Goal: Task Accomplishment & Management: Use online tool/utility

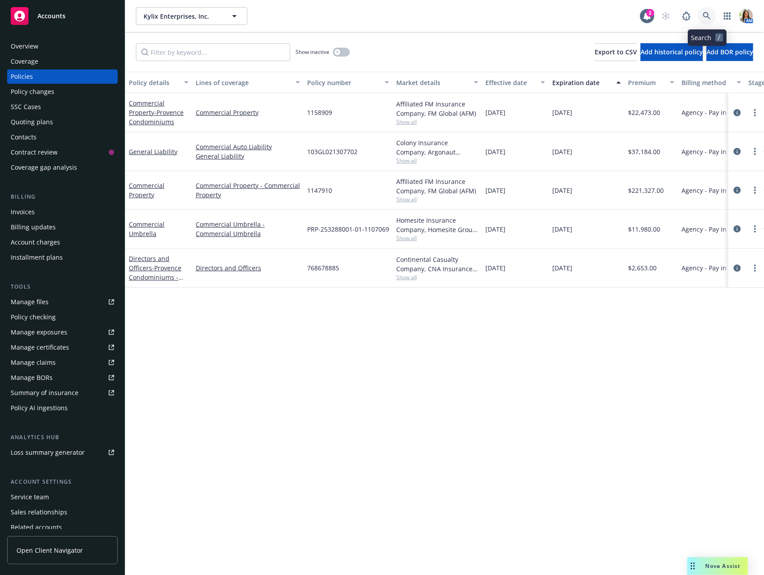
click at [704, 16] on icon at bounding box center [707, 16] width 8 height 8
click at [72, 18] on div "Accounts" at bounding box center [62, 16] width 103 height 18
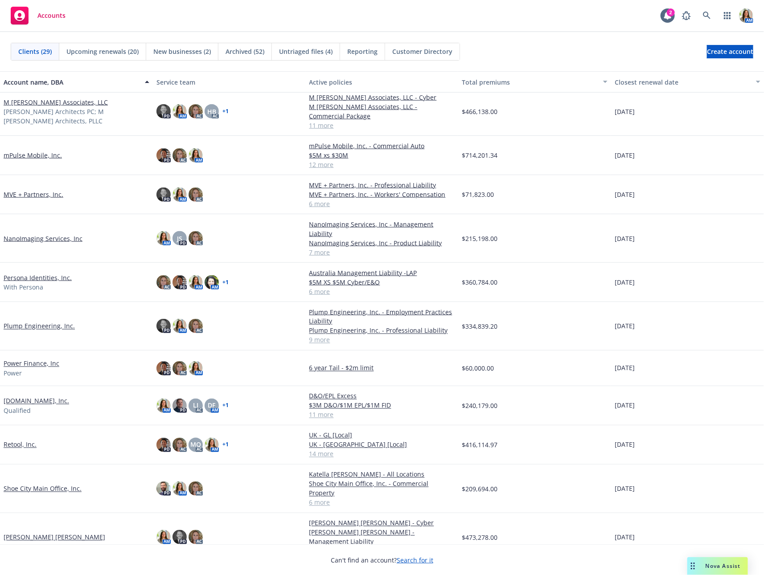
scroll to position [516, 0]
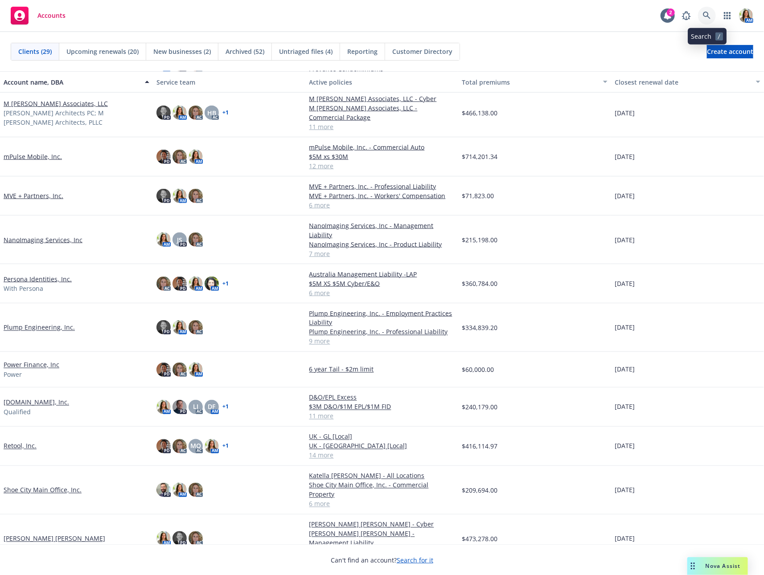
click at [704, 13] on icon at bounding box center [707, 16] width 8 height 8
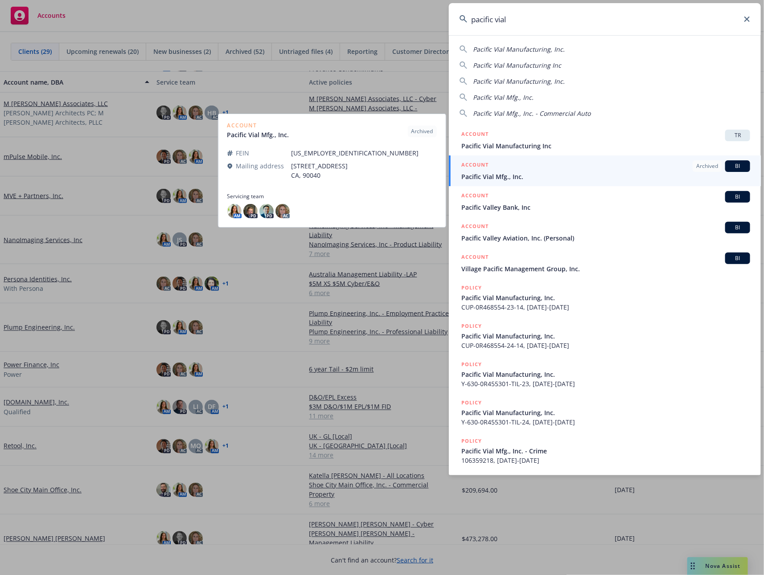
type input "pacific vial"
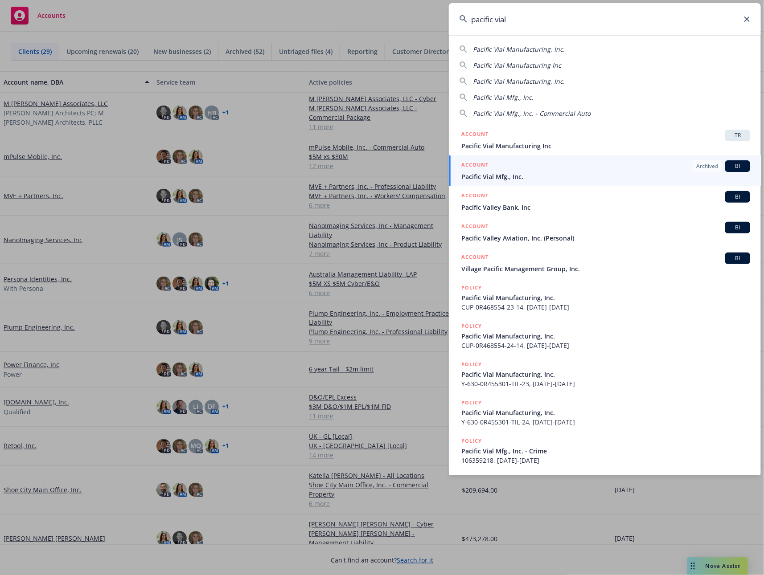
click at [512, 181] on span "Pacific Vial Mfg., Inc." at bounding box center [605, 176] width 289 height 9
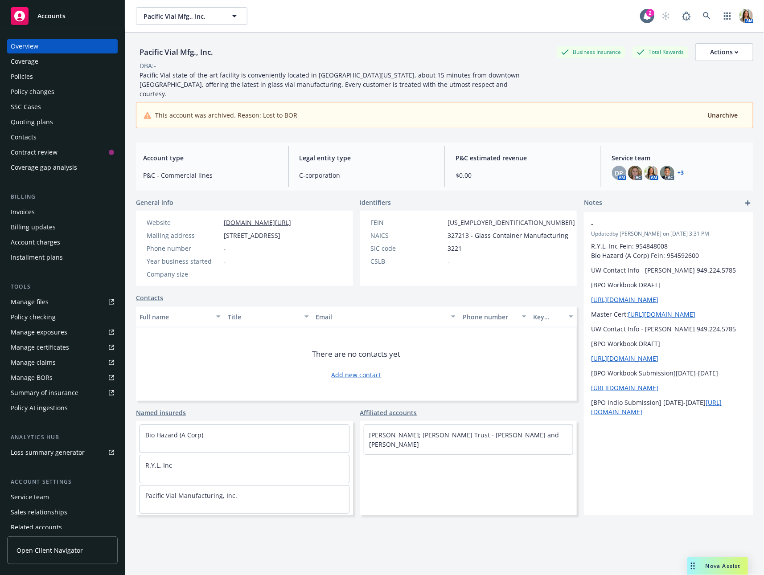
click at [36, 75] on div "Policies" at bounding box center [62, 77] width 103 height 14
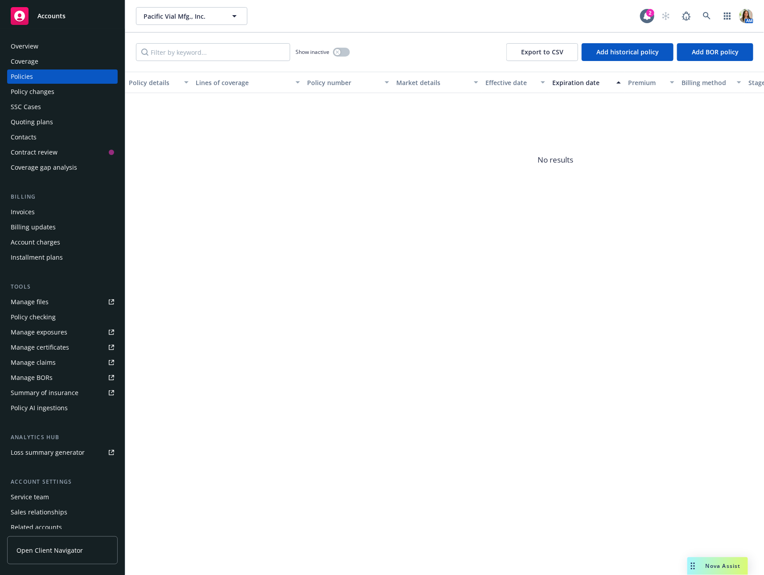
click at [66, 94] on div "Policy changes" at bounding box center [62, 92] width 103 height 14
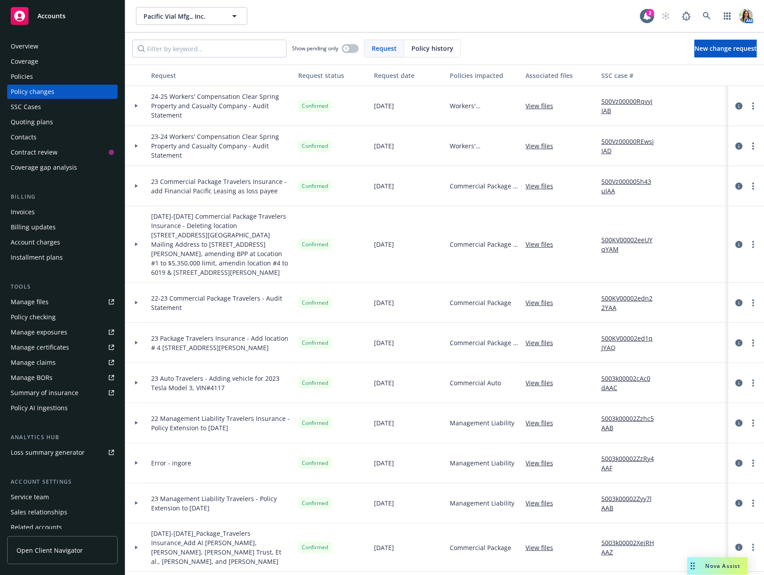
click at [136, 106] on icon at bounding box center [136, 106] width 3 height 4
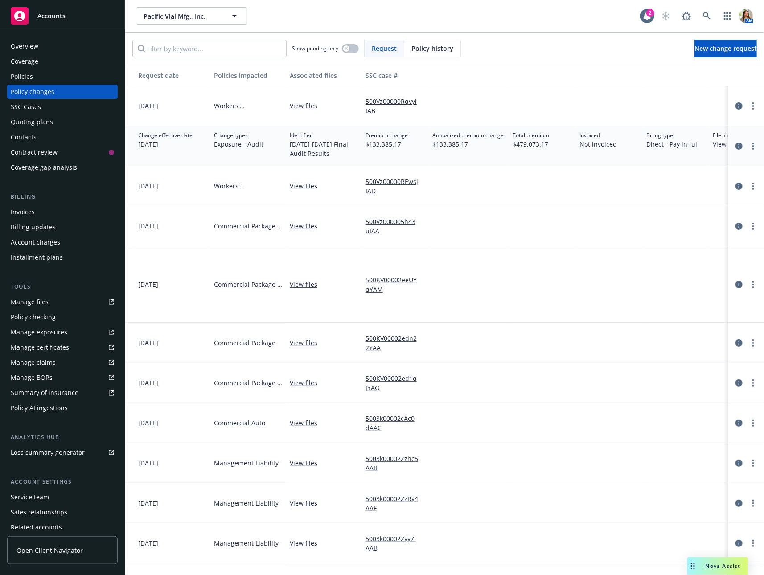
scroll to position [0, 283]
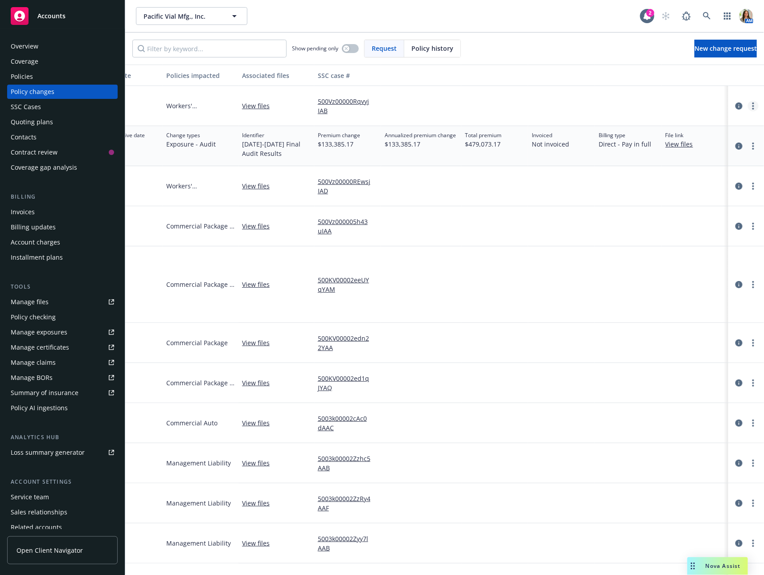
click at [755, 103] on link "more" at bounding box center [753, 106] width 11 height 11
click at [734, 121] on link "Copy logging email" at bounding box center [682, 124] width 153 height 18
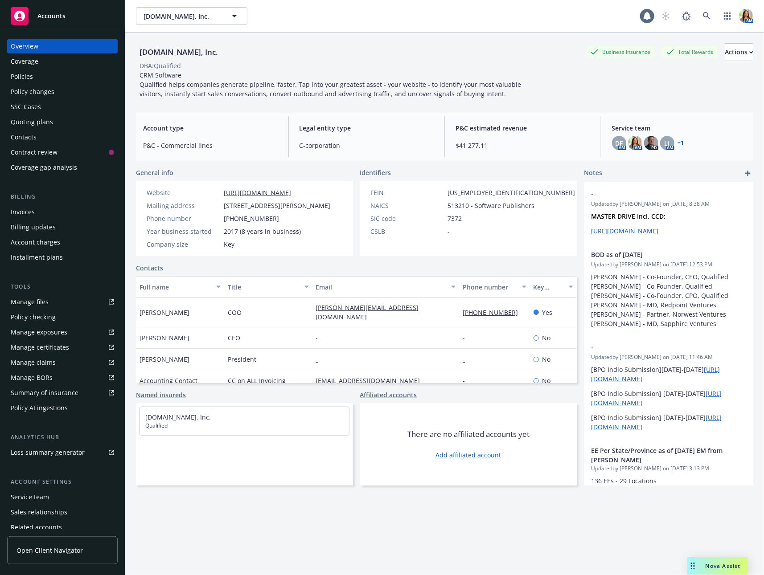
click at [78, 74] on div "Policies" at bounding box center [62, 77] width 103 height 14
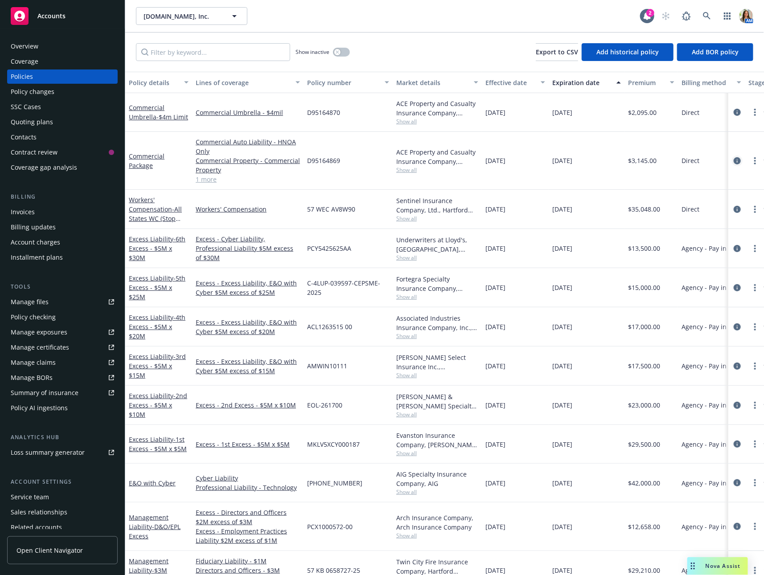
click at [738, 162] on icon "circleInformation" at bounding box center [737, 160] width 7 height 7
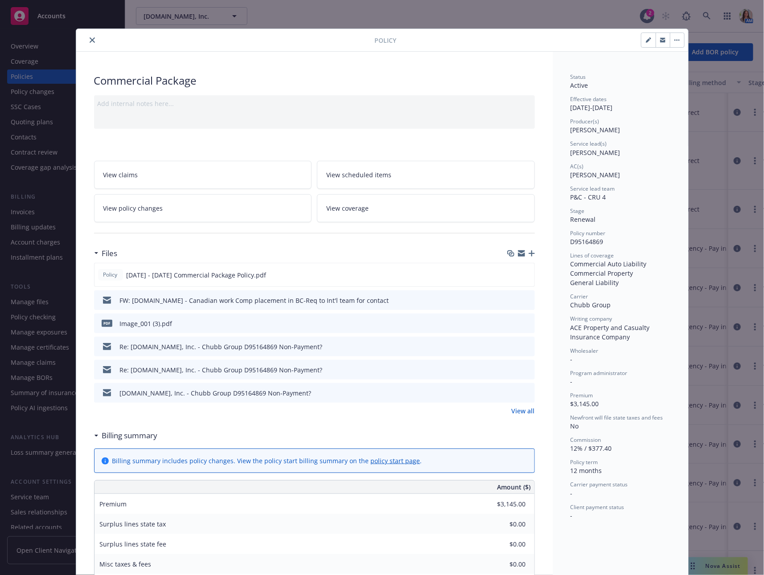
click at [526, 322] on icon "preview file" at bounding box center [526, 323] width 8 height 6
click at [525, 409] on link "View all" at bounding box center [523, 410] width 23 height 9
click at [90, 41] on icon "close" at bounding box center [92, 39] width 5 height 5
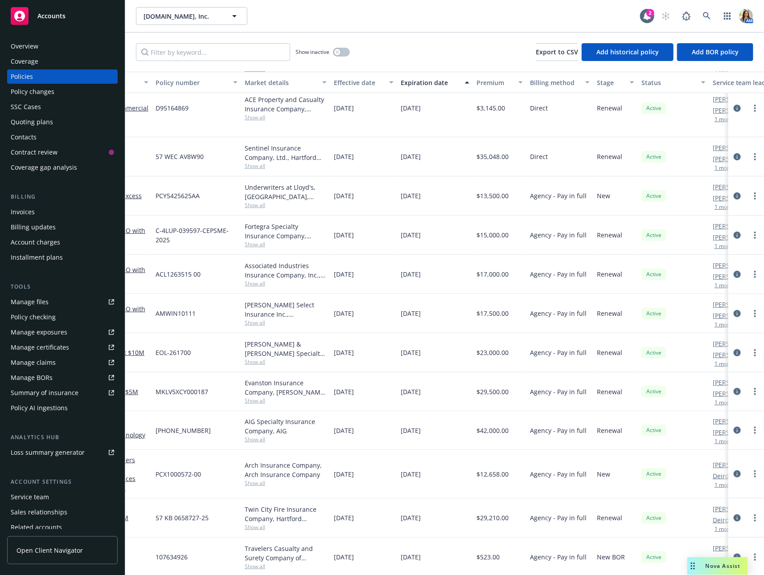
scroll to position [53, 157]
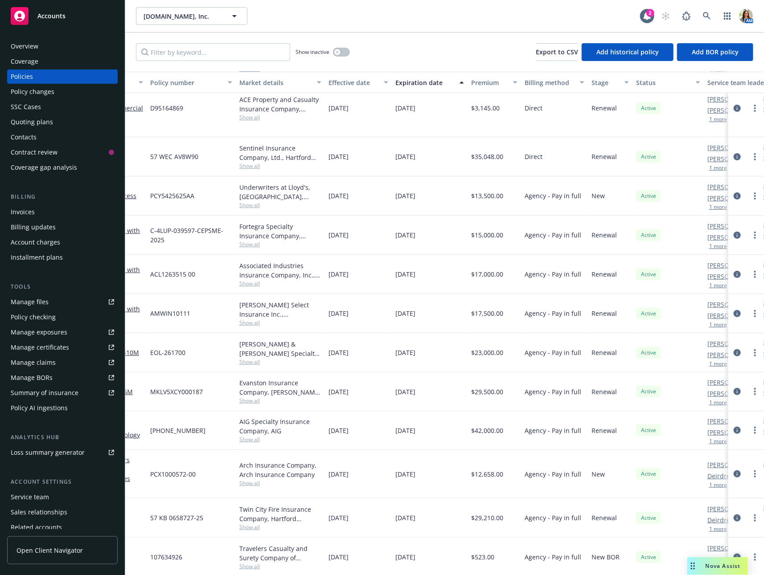
click at [738, 554] on icon "circleInformation" at bounding box center [737, 557] width 7 height 7
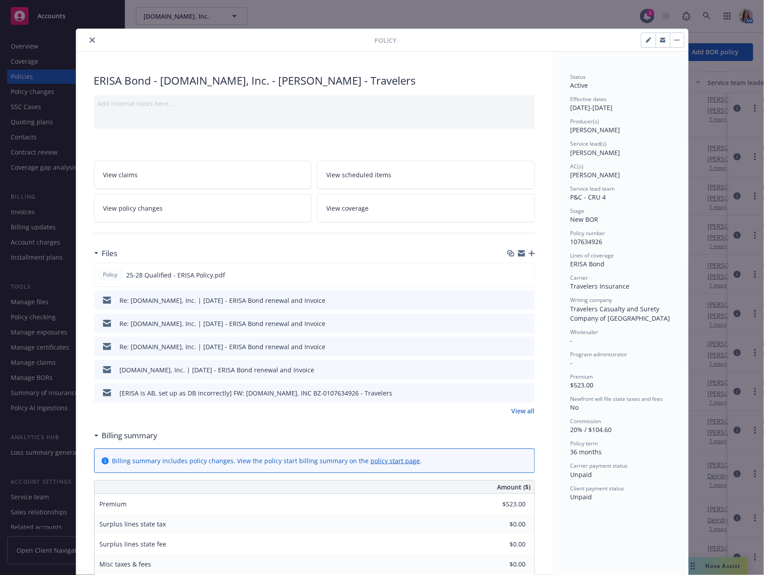
click at [90, 35] on button "close" at bounding box center [92, 40] width 11 height 11
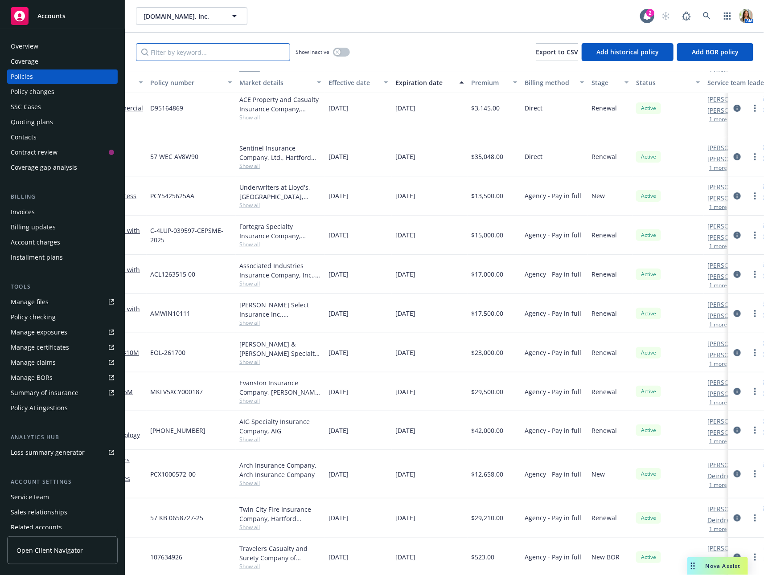
click at [248, 59] on input "Filter by keyword..." at bounding box center [213, 52] width 154 height 18
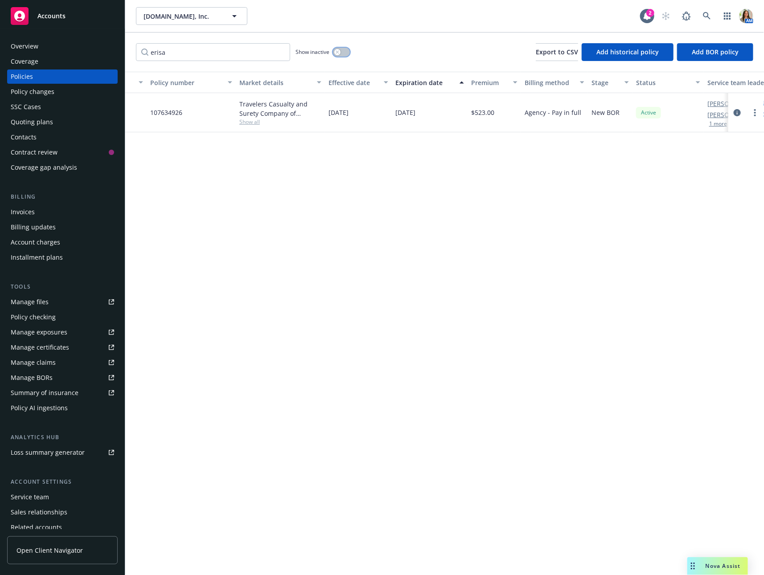
click at [341, 49] on button "button" at bounding box center [341, 52] width 17 height 9
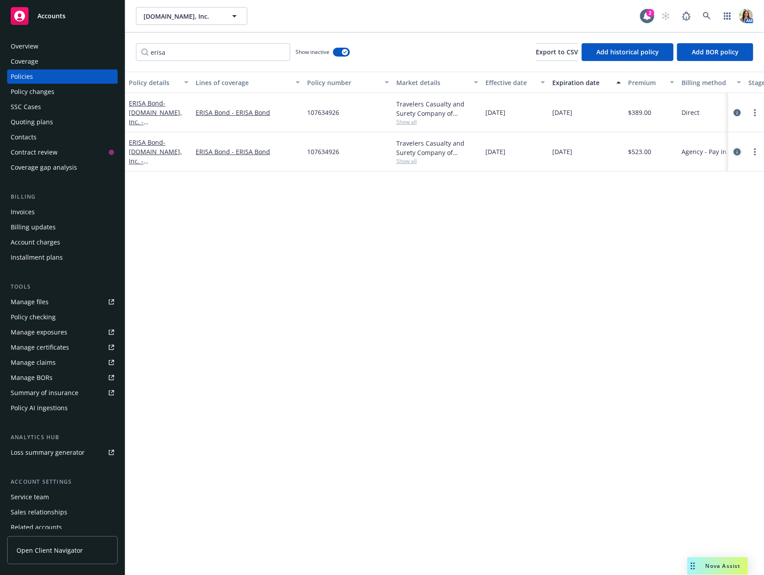
click at [737, 149] on icon "circleInformation" at bounding box center [737, 151] width 7 height 7
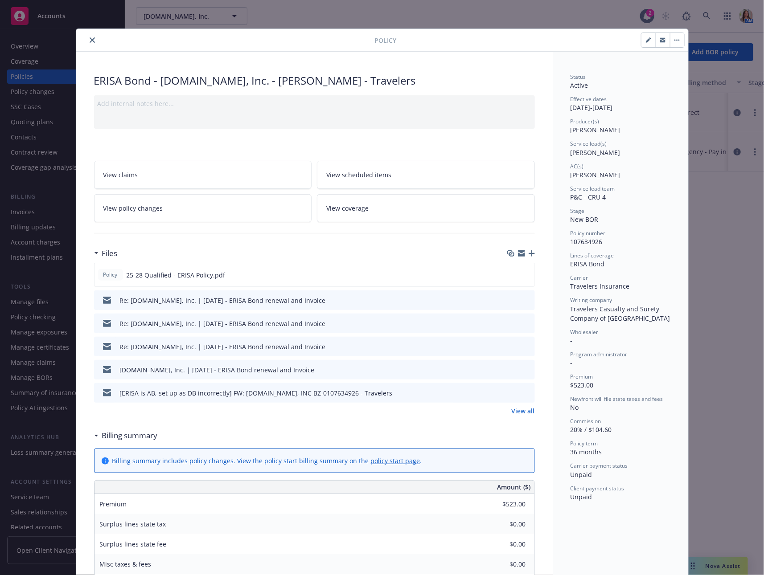
scroll to position [27, 0]
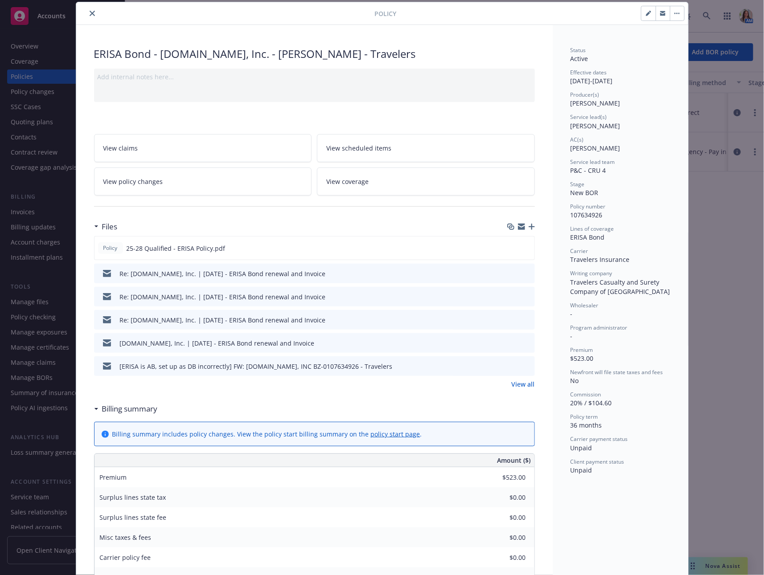
click at [96, 13] on button "close" at bounding box center [92, 13] width 11 height 11
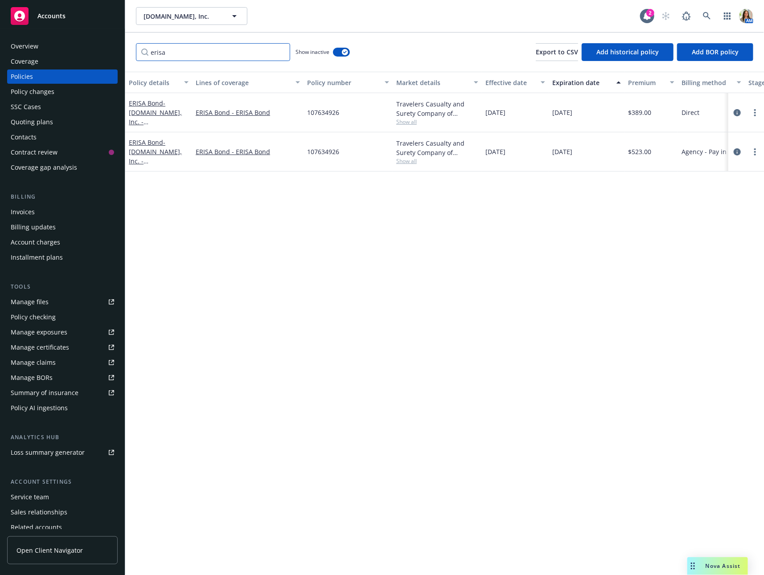
click at [233, 54] on input "erisa" at bounding box center [213, 52] width 154 height 18
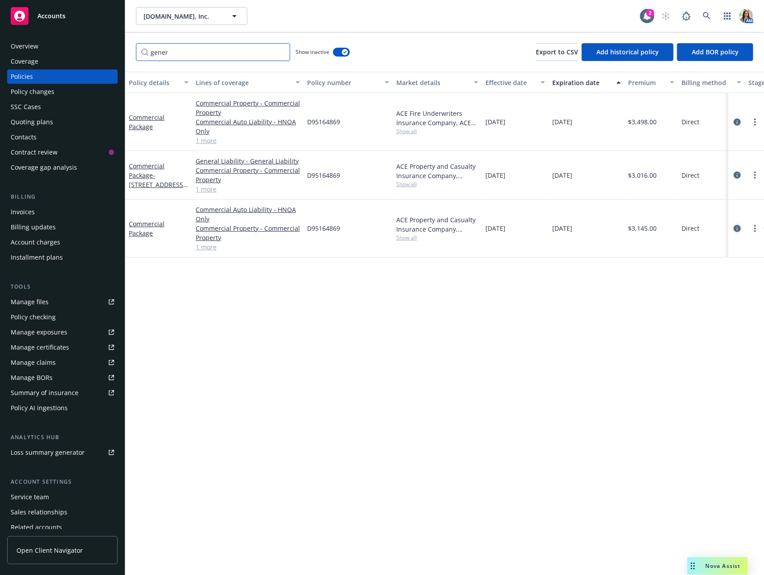
type input "gener"
click at [738, 230] on icon "circleInformation" at bounding box center [737, 228] width 7 height 7
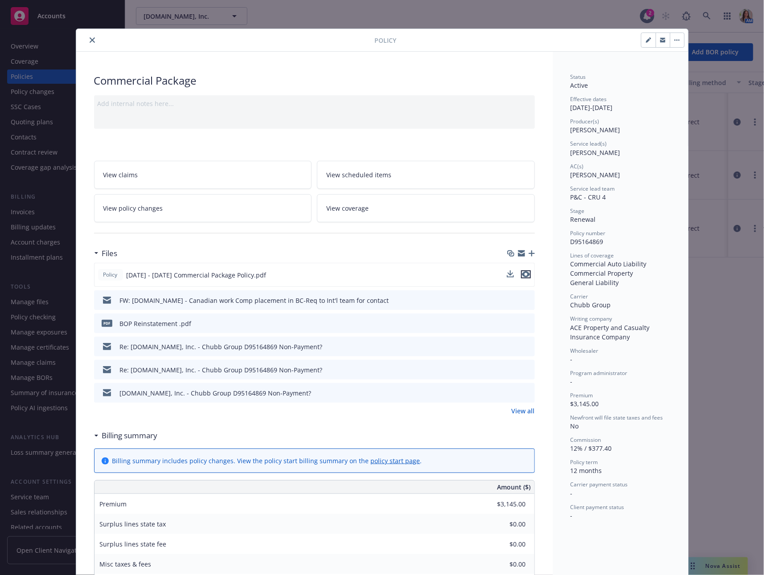
click at [523, 272] on icon "preview file" at bounding box center [526, 274] width 8 height 6
click at [90, 40] on icon "close" at bounding box center [92, 39] width 5 height 5
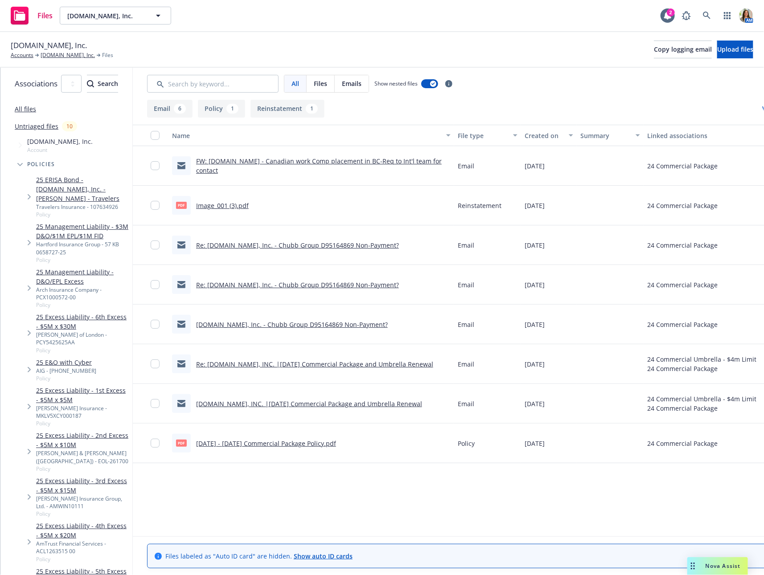
scroll to position [0, 98]
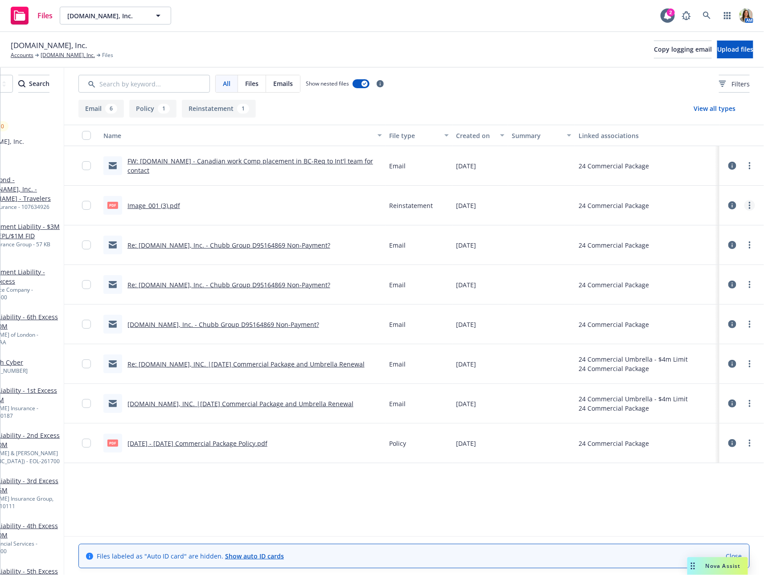
click at [752, 208] on link "more" at bounding box center [749, 205] width 11 height 11
click at [713, 261] on link "Edit" at bounding box center [710, 259] width 89 height 18
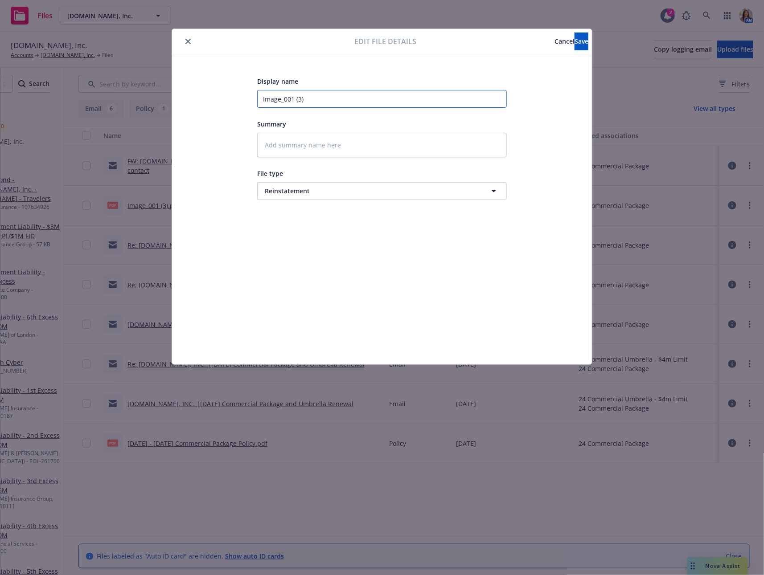
drag, startPoint x: 333, startPoint y: 100, endPoint x: 145, endPoint y: 99, distance: 188.5
click at [145, 99] on div "Edit file details Cancel Save Display name Image_001 (3) Summary File type Rein…" at bounding box center [382, 287] width 764 height 575
type textarea "x"
type input "B"
type textarea "x"
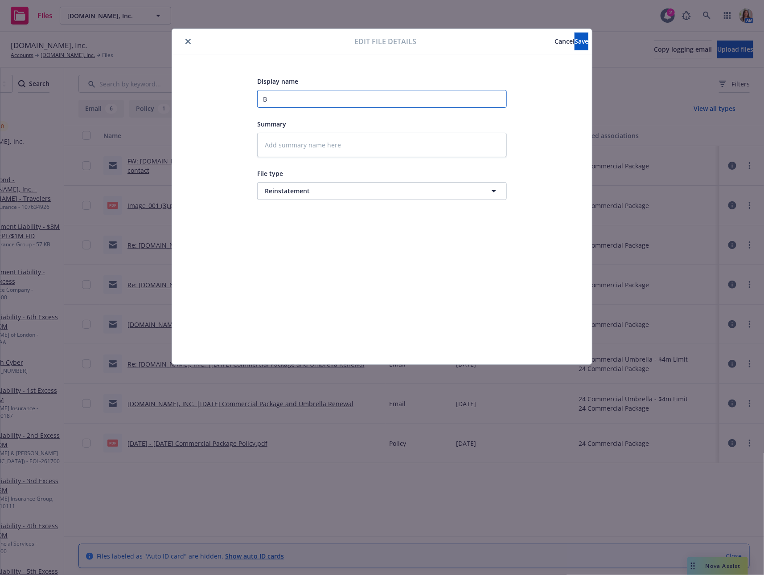
type input "BI"
type textarea "x"
type input "BIOP"
type textarea "x"
type input "BIO"
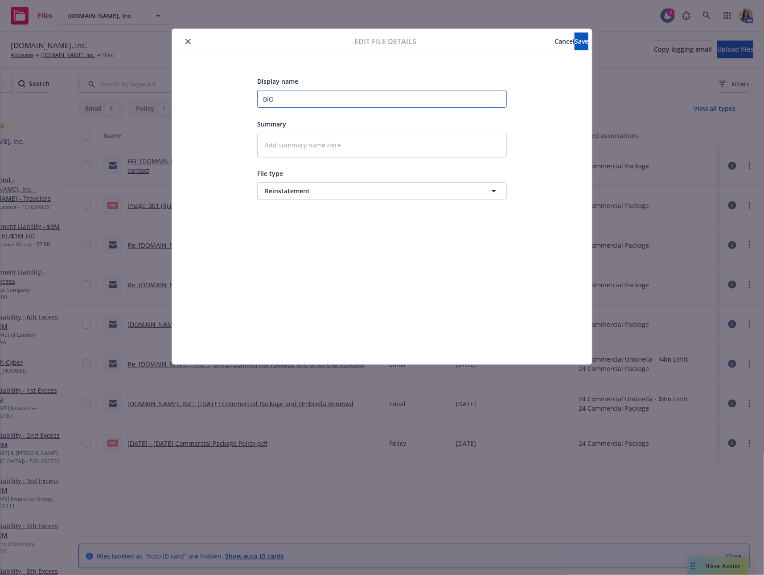
type textarea "x"
type input "BI"
type textarea "x"
type input "B"
type textarea "x"
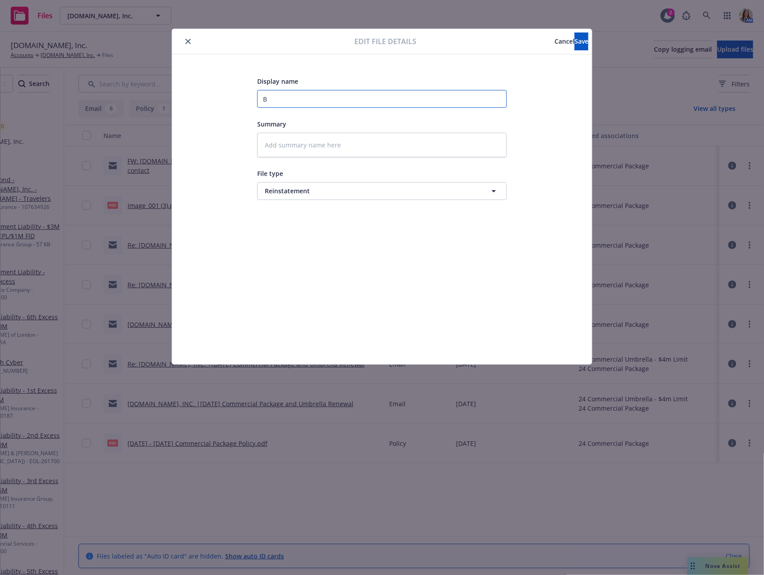
type input "BO"
type textarea "x"
type input "BOP"
type textarea "x"
type input "BOP"
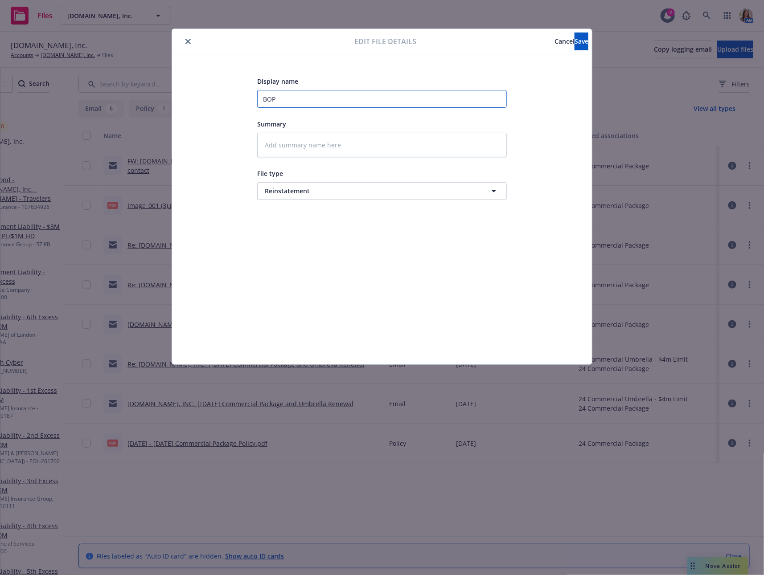
type textarea "x"
type input "BOP R"
type textarea "x"
type input "BOP Re"
type textarea "x"
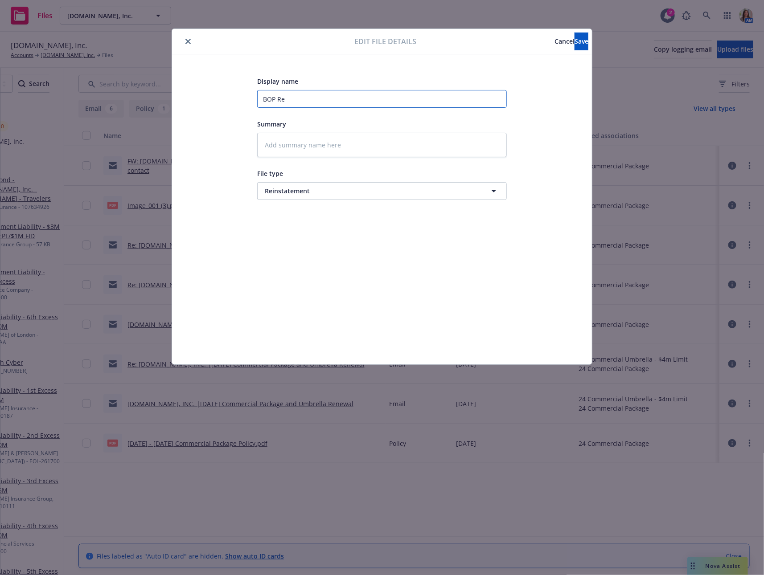
type input "BOP Rei"
type textarea "x"
type input "BOP Rein"
type textarea "x"
type input "BOP Reins"
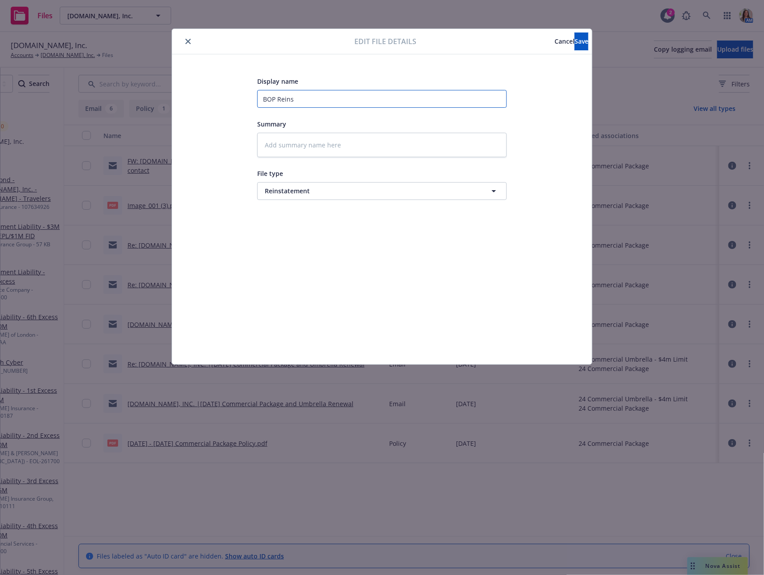
type textarea "x"
type input "BOP Reinsta"
type textarea "x"
type input "BOP Reinstat"
type textarea "x"
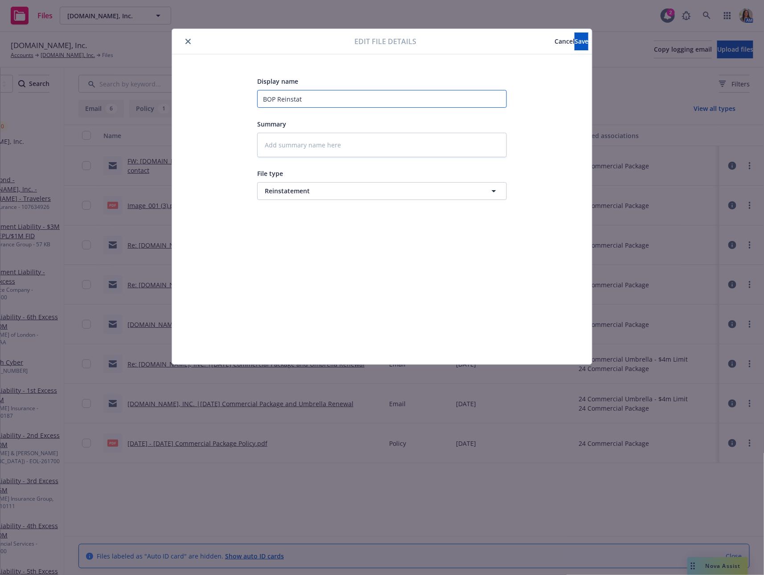
type input "BOP Reinstate"
type textarea "x"
type input "BOP Reinstatem"
type textarea "x"
type input "BOP Reinstateme"
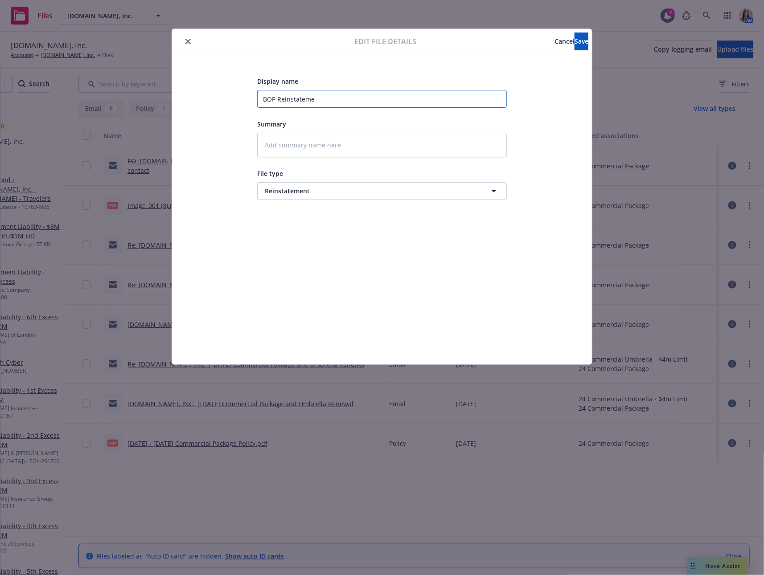
type textarea "x"
type input "BOP Reinstatement"
type textarea "x"
type input "BOP Reinstatement"
click at [574, 45] on span "Save" at bounding box center [581, 41] width 14 height 8
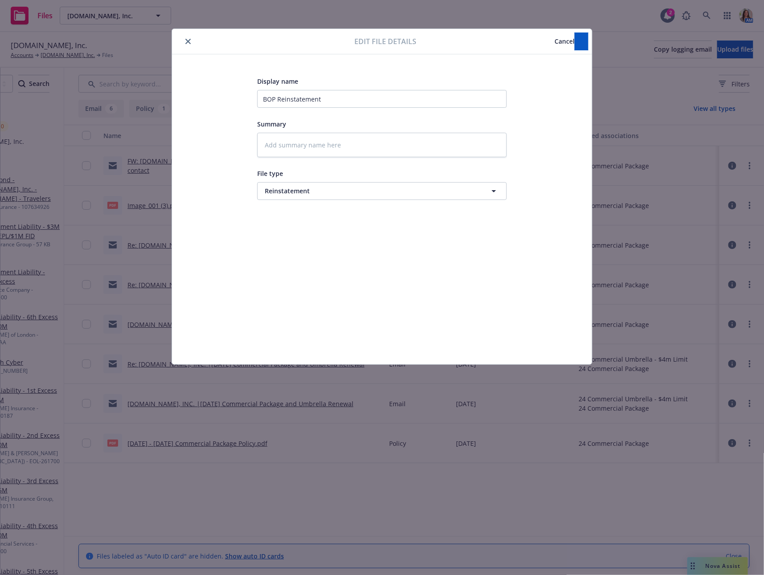
type textarea "x"
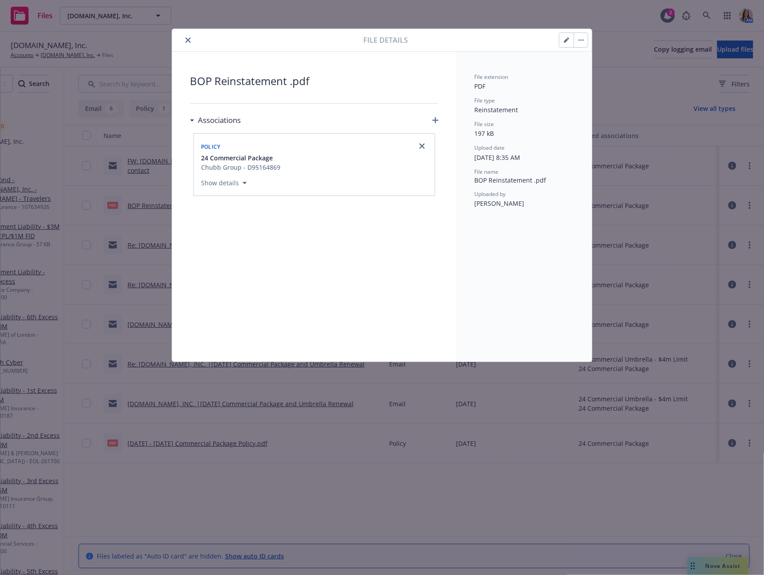
click at [186, 41] on icon "close" at bounding box center [187, 39] width 5 height 5
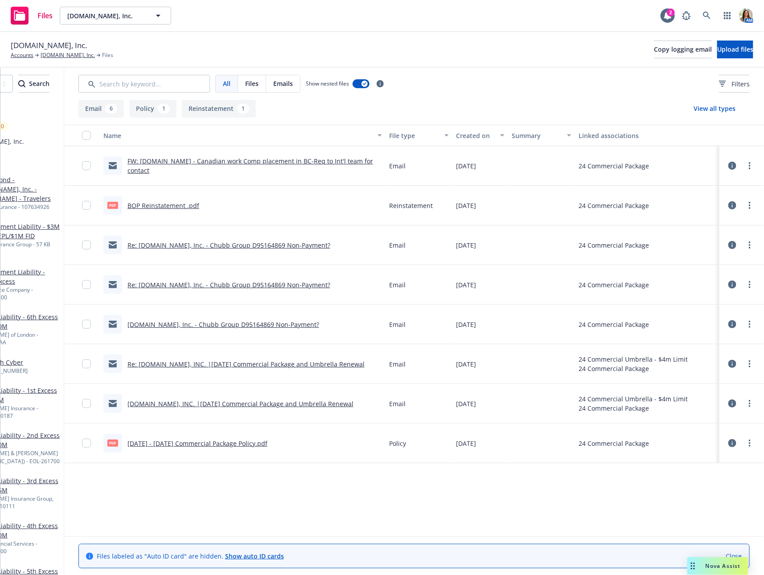
click at [291, 164] on link "FW: Qualified.com - Canadian work Comp placement in BC-Req to Int'l team for co…" at bounding box center [250, 166] width 246 height 18
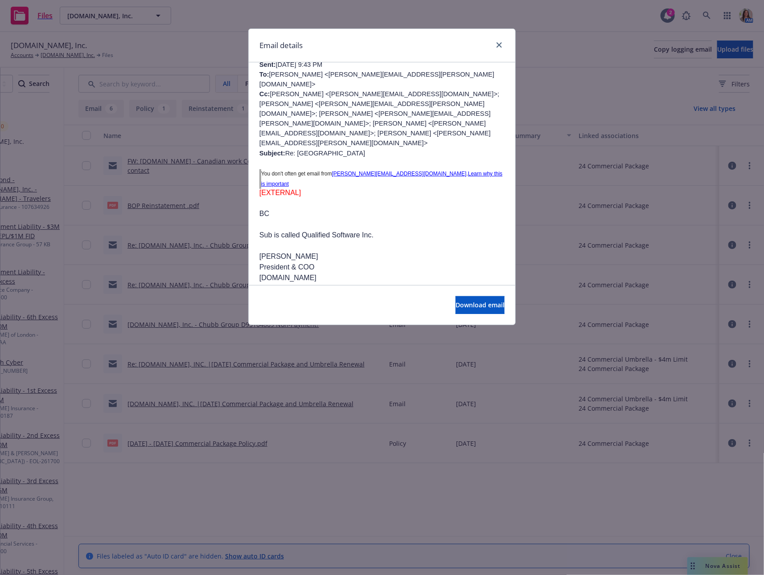
scroll to position [704, 0]
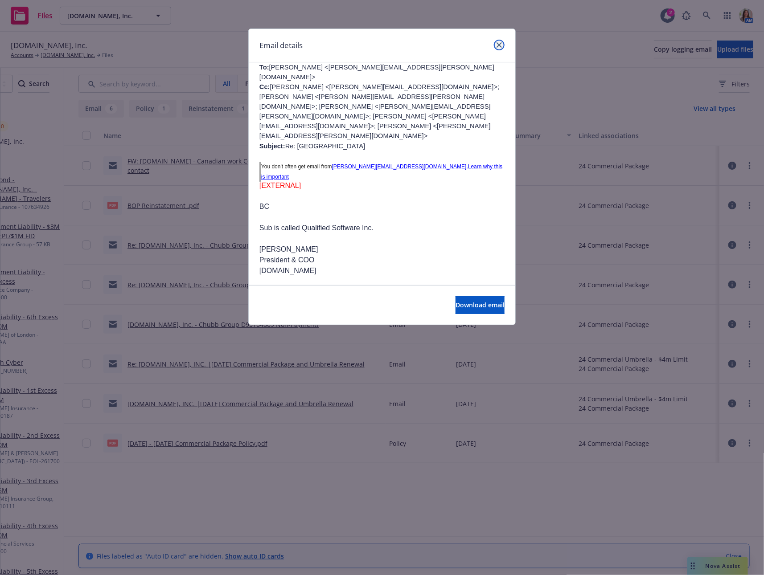
click at [500, 41] on link "close" at bounding box center [499, 45] width 11 height 11
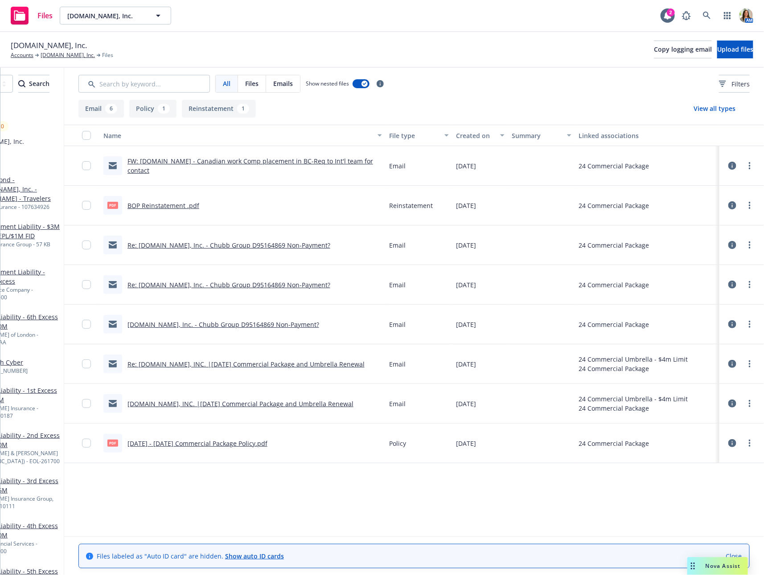
scroll to position [0, 0]
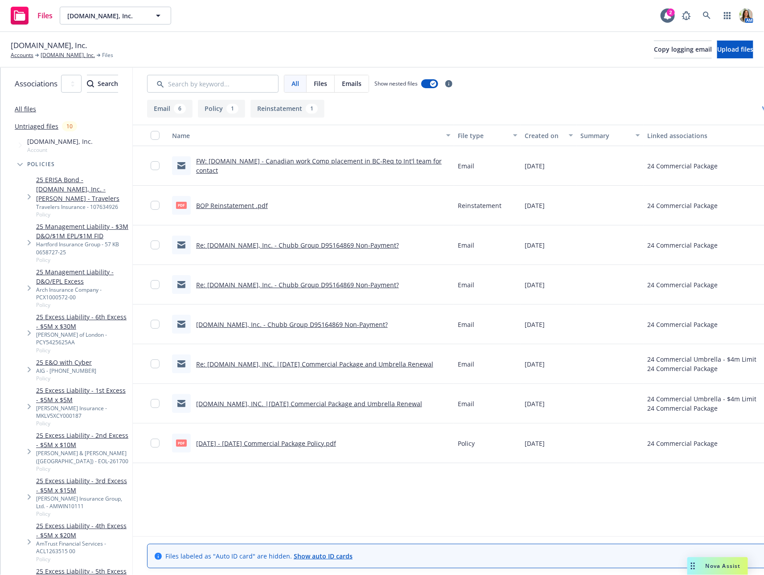
click at [28, 109] on link "All files" at bounding box center [25, 109] width 21 height 8
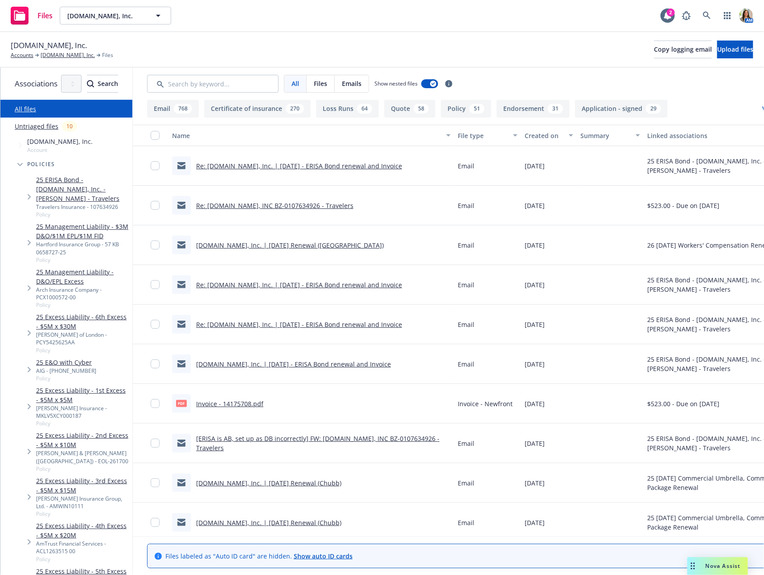
click at [49, 126] on link "Untriaged files" at bounding box center [37, 126] width 44 height 9
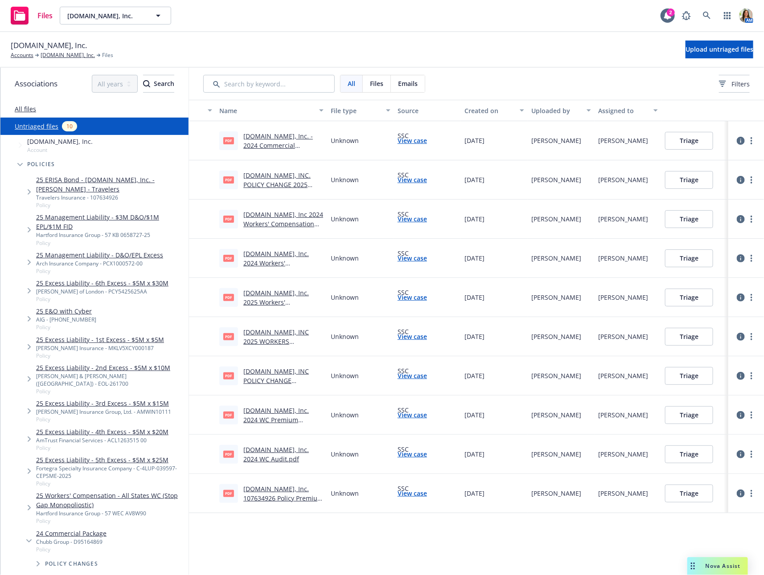
click at [258, 491] on link "Qualified.com, Inc. 107634926 Policy Premium Endorsement.pdf" at bounding box center [283, 498] width 80 height 27
click at [61, 53] on link "Qualified.com, Inc." at bounding box center [68, 55] width 54 height 8
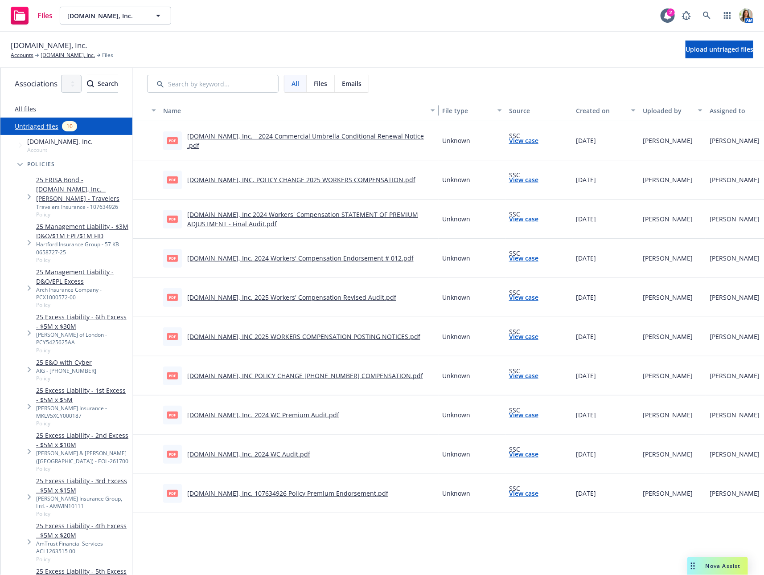
drag, startPoint x: 325, startPoint y: 112, endPoint x: 492, endPoint y: 123, distance: 167.5
click at [492, 123] on div "Name File type Source Created on Uploaded by Assigned to pdf Qualified.com, Inc…" at bounding box center [504, 338] width 742 height 476
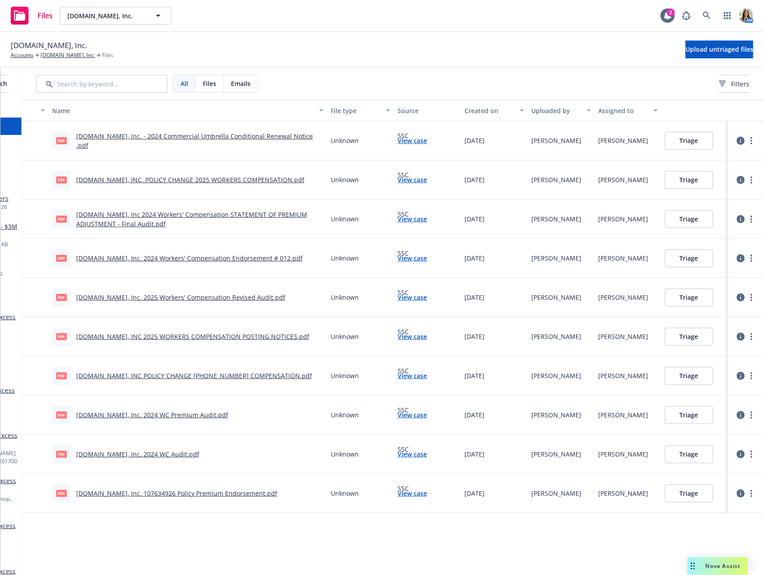
click at [691, 495] on button "Triage" at bounding box center [689, 494] width 48 height 18
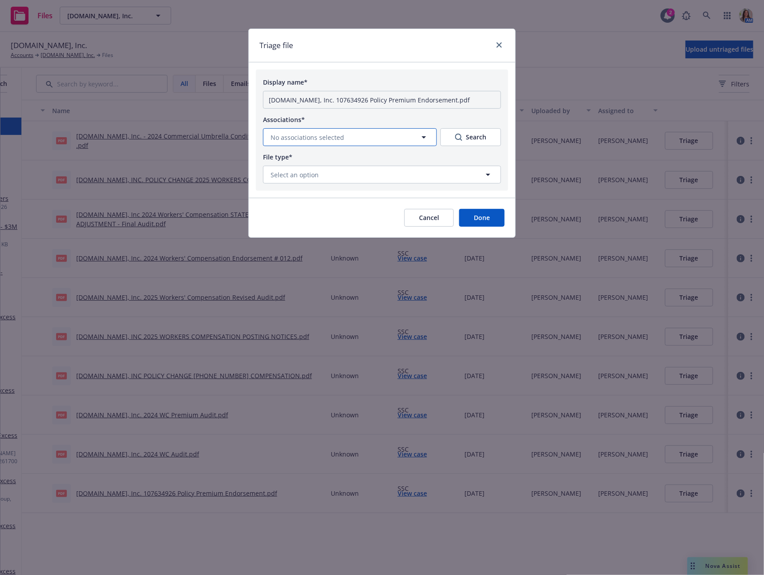
click at [334, 142] on button "No associations selected" at bounding box center [350, 137] width 174 height 18
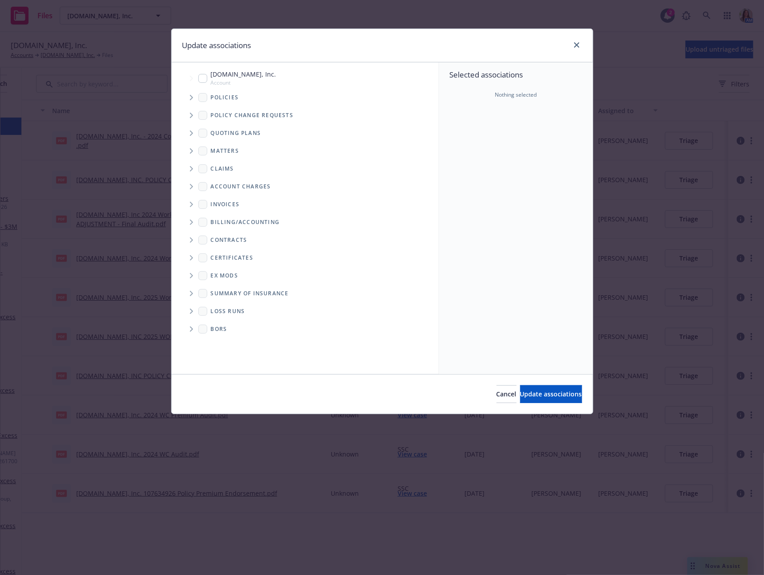
click at [192, 95] on icon "Tree Example" at bounding box center [192, 97] width 4 height 5
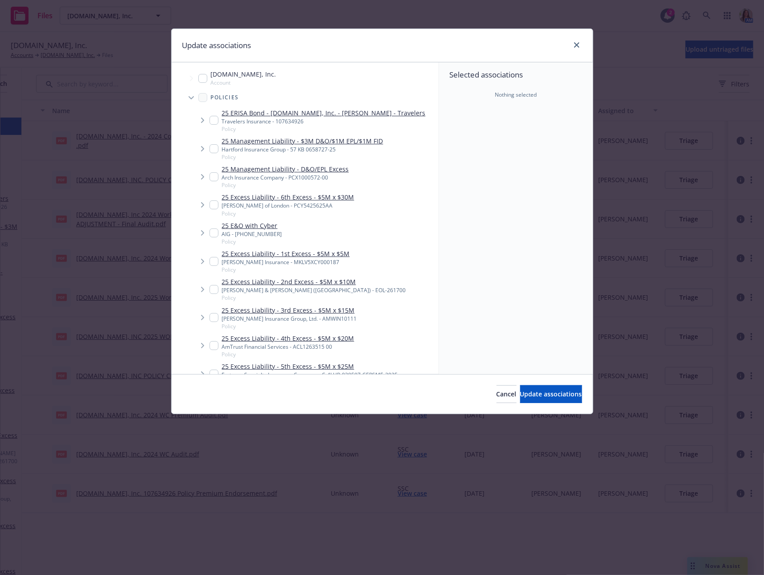
click at [213, 120] on input "Tree Example" at bounding box center [213, 120] width 9 height 9
checkbox input "true"
click at [545, 394] on span "Update associations" at bounding box center [551, 394] width 62 height 8
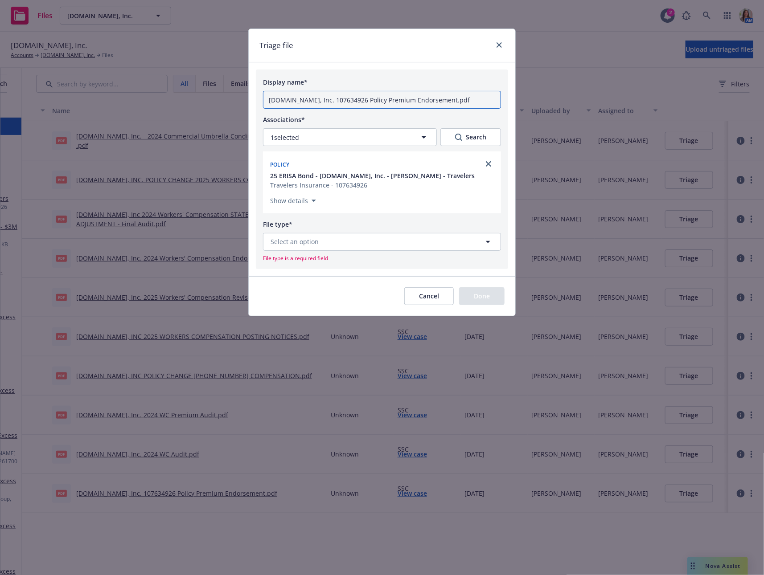
drag, startPoint x: 443, startPoint y: 100, endPoint x: 357, endPoint y: 95, distance: 87.0
click at [357, 95] on input "Qualified.com, Inc. 107634926 Policy Premium Endorsement.pdf" at bounding box center [382, 100] width 238 height 18
type input "Qualified.com, Inc. 107634926- ERISA Bond INvoice.pdf"
click at [352, 235] on button "Select an option" at bounding box center [382, 242] width 238 height 18
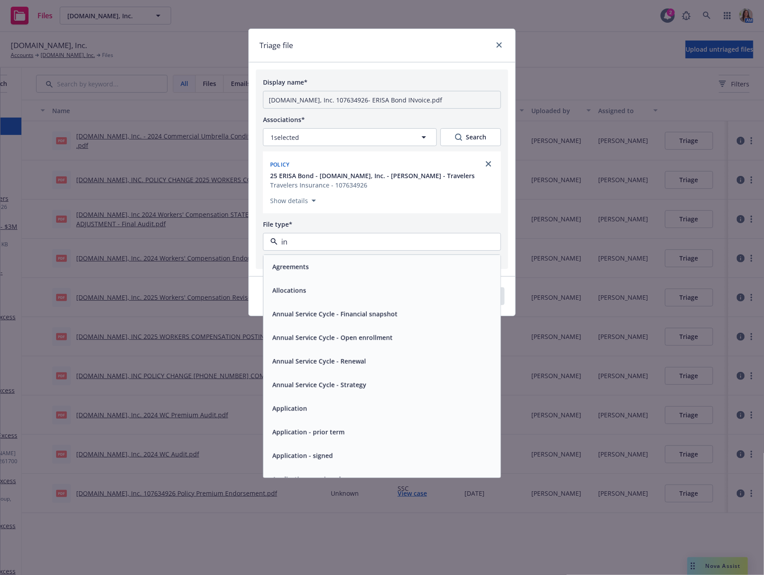
type input "inv"
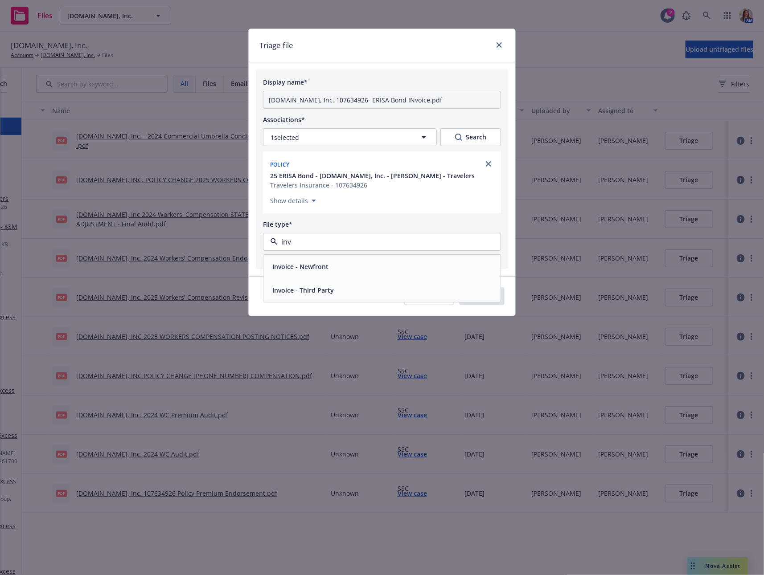
click at [352, 282] on div "Invoice - Third Party" at bounding box center [381, 291] width 237 height 24
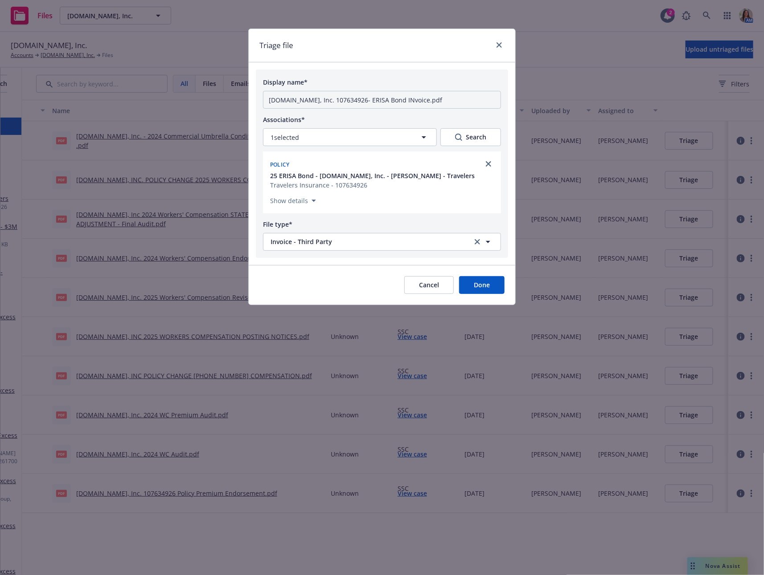
click at [472, 279] on button "Done" at bounding box center [481, 285] width 45 height 18
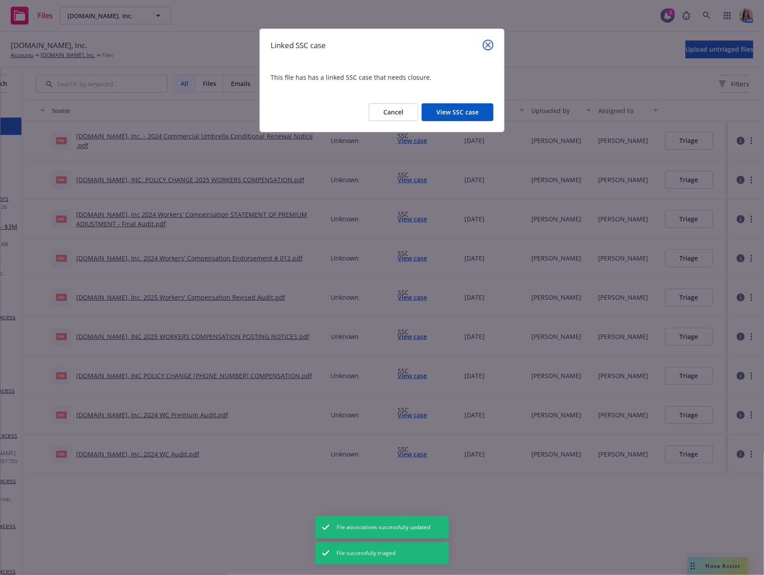
click at [490, 42] on icon "close" at bounding box center [487, 44] width 5 height 5
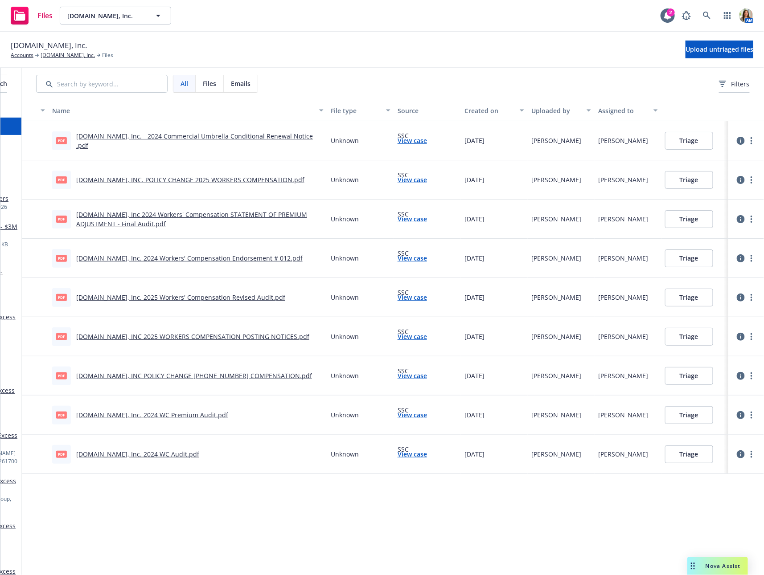
scroll to position [0, 0]
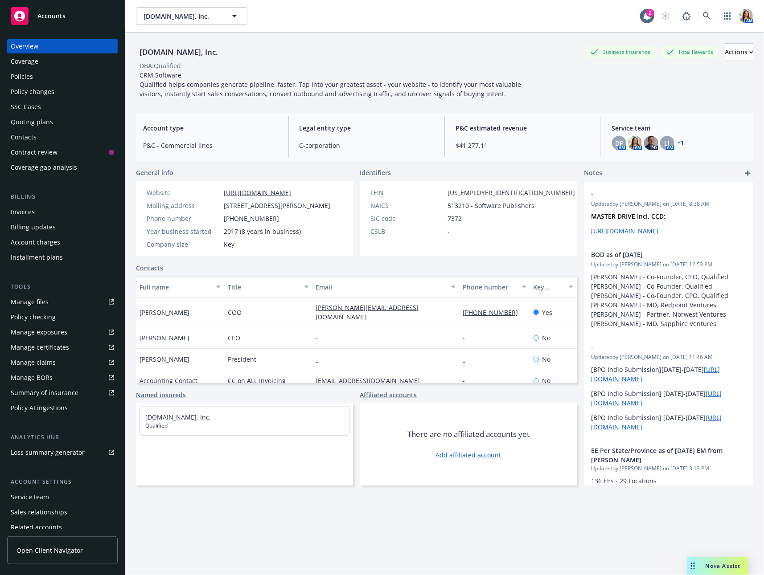
click at [69, 78] on div "Policies" at bounding box center [62, 77] width 103 height 14
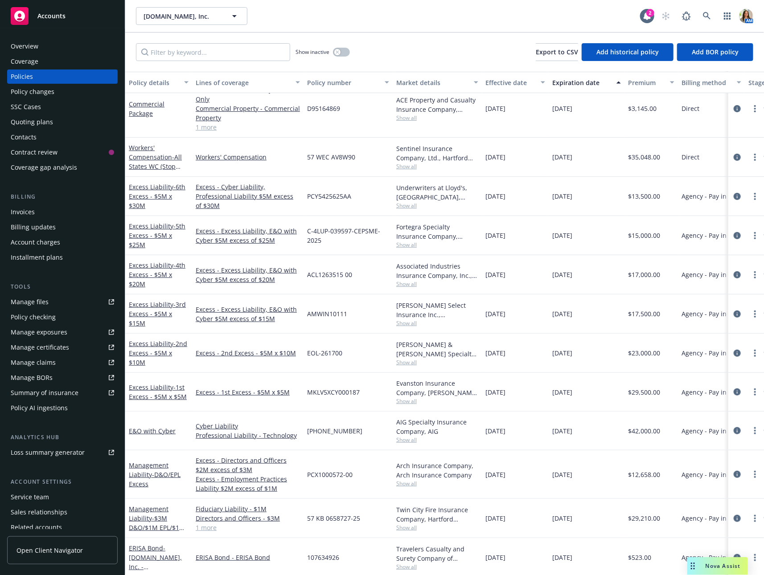
scroll to position [53, 0]
click at [402, 117] on span "Show all" at bounding box center [437, 118] width 82 height 8
click at [521, 168] on div "01/27/2025" at bounding box center [515, 156] width 67 height 39
click at [404, 119] on span "Show all" at bounding box center [437, 118] width 82 height 8
click at [709, 15] on icon at bounding box center [707, 16] width 8 height 8
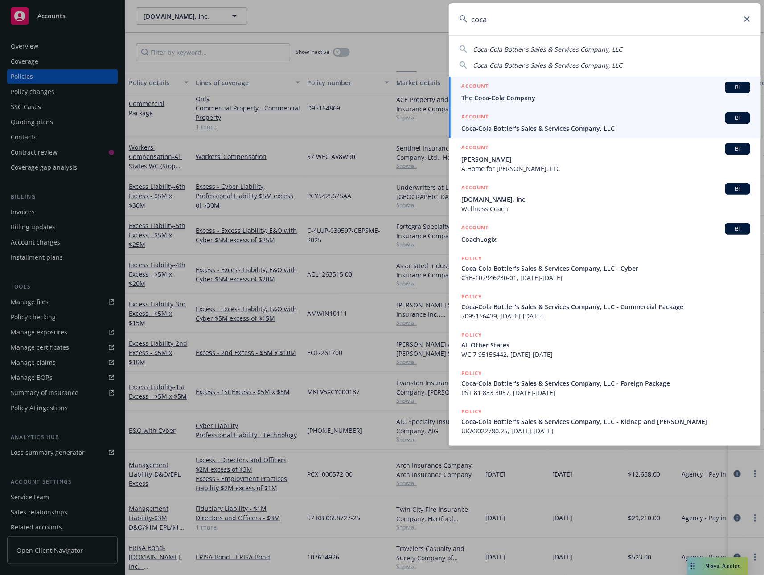
type input "coca"
click at [506, 126] on span "Coca-Cola Bottler's Sales & Services Company, LLC" at bounding box center [605, 128] width 289 height 9
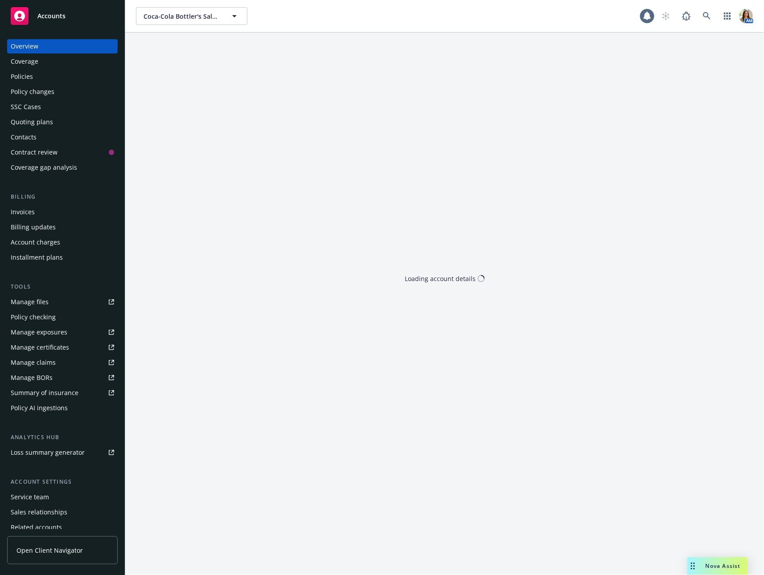
click at [59, 124] on div "Quoting plans" at bounding box center [62, 122] width 103 height 14
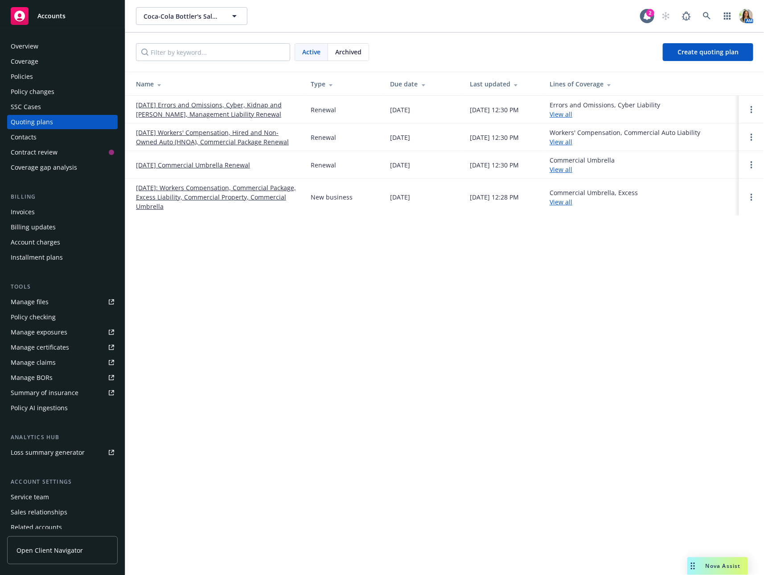
click at [55, 75] on div "Policies" at bounding box center [62, 77] width 103 height 14
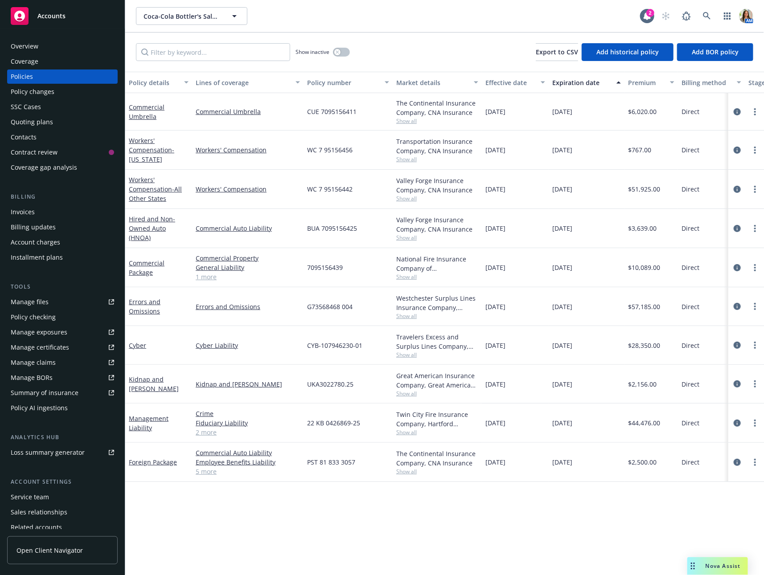
click at [53, 120] on div "Quoting plans" at bounding box center [62, 122] width 103 height 14
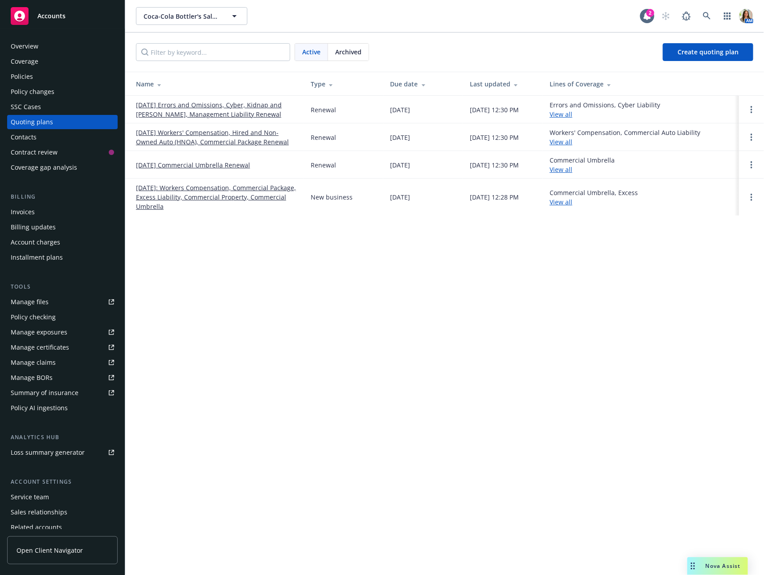
click at [176, 165] on link "01/01/26 Commercial Umbrella Renewal" at bounding box center [193, 164] width 114 height 9
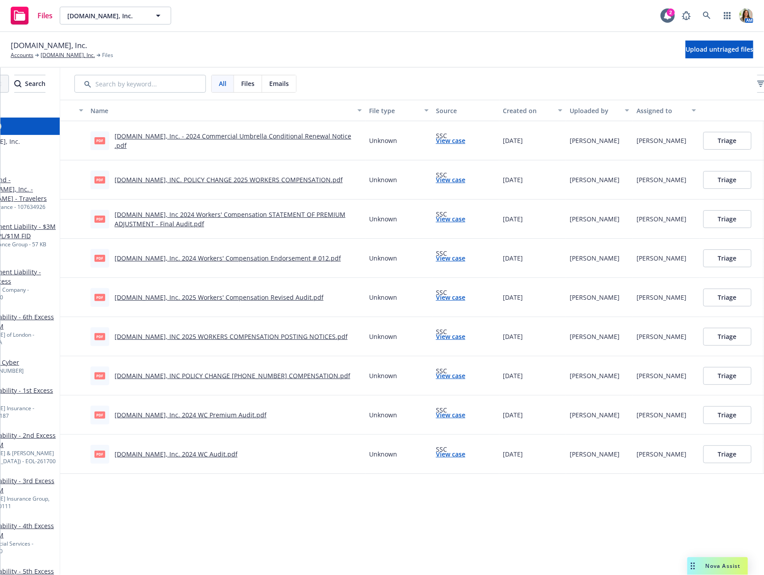
scroll to position [0, 140]
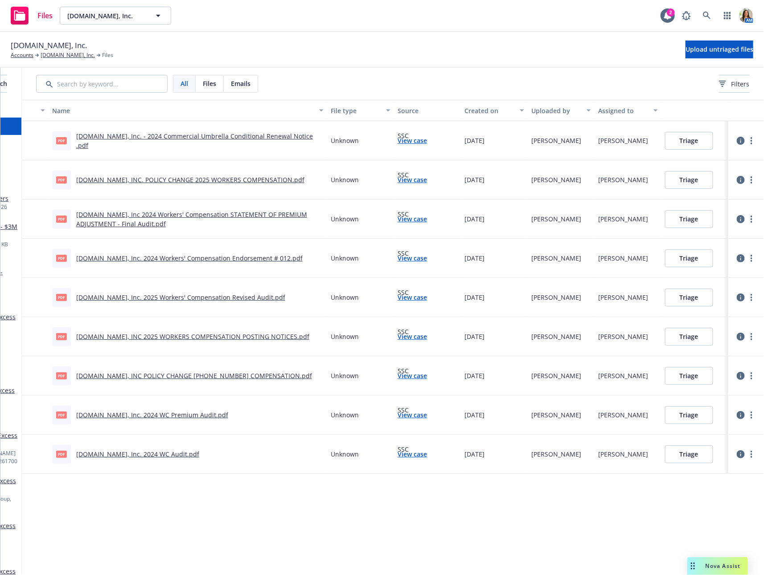
click at [612, 84] on div "All Files Emails Filters" at bounding box center [392, 84] width 713 height 18
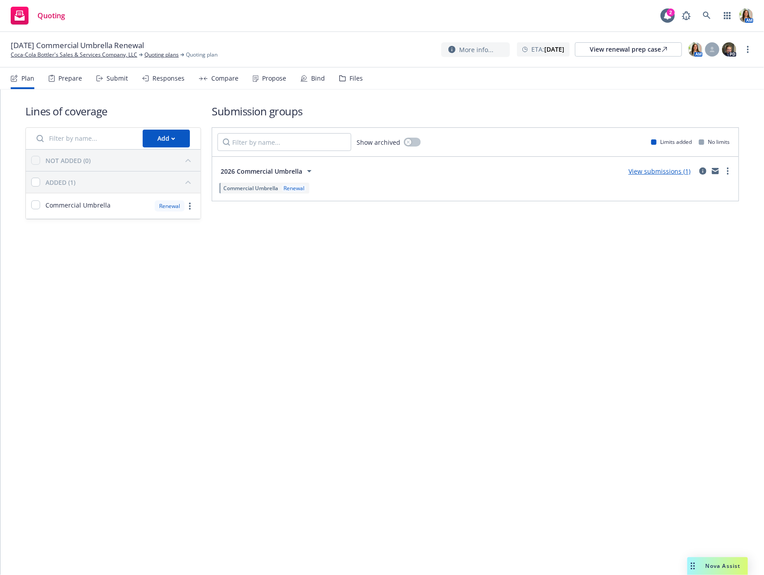
click at [744, 54] on div "More info... ETA : [DATE] View renewal prep case AM PD" at bounding box center [597, 49] width 312 height 16
click at [748, 52] on circle "more" at bounding box center [748, 52] width 2 height 2
click at [704, 127] on link "Archive quoting plan" at bounding box center [703, 121] width 99 height 18
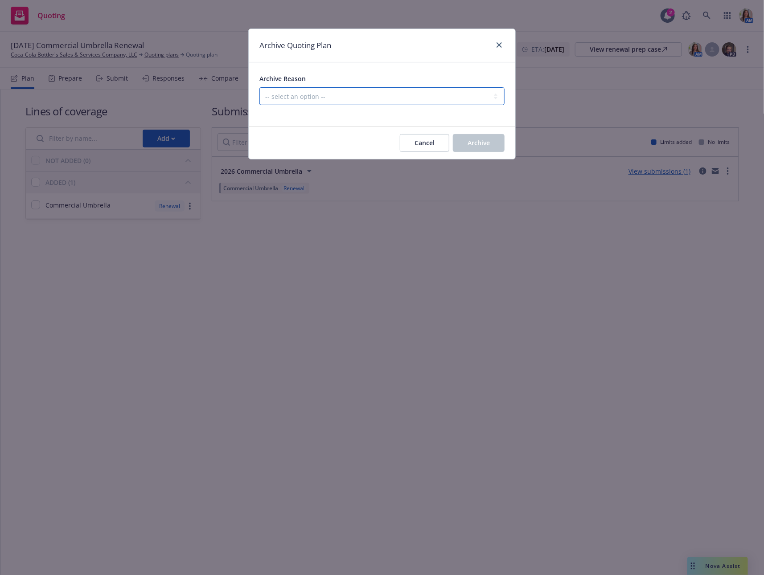
click at [394, 101] on select "-- select an option -- All policies in this renewal plan are auto-renewed Creat…" at bounding box center [381, 96] width 245 height 18
select select "ARCHIVED_DUPLICATE"
click at [259, 87] on select "-- select an option -- All policies in this renewal plan are auto-renewed Creat…" at bounding box center [381, 96] width 245 height 18
click at [471, 142] on span "Archive" at bounding box center [478, 143] width 22 height 8
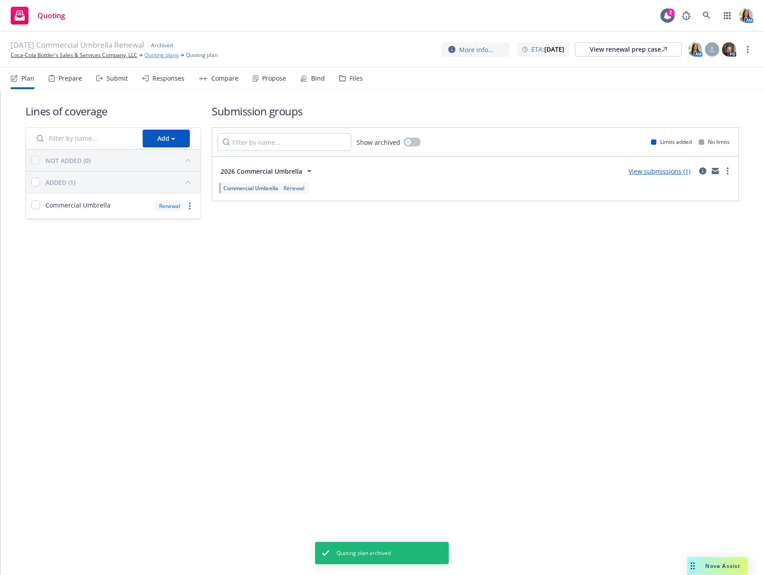
click at [153, 57] on link "Quoting plans" at bounding box center [161, 55] width 34 height 8
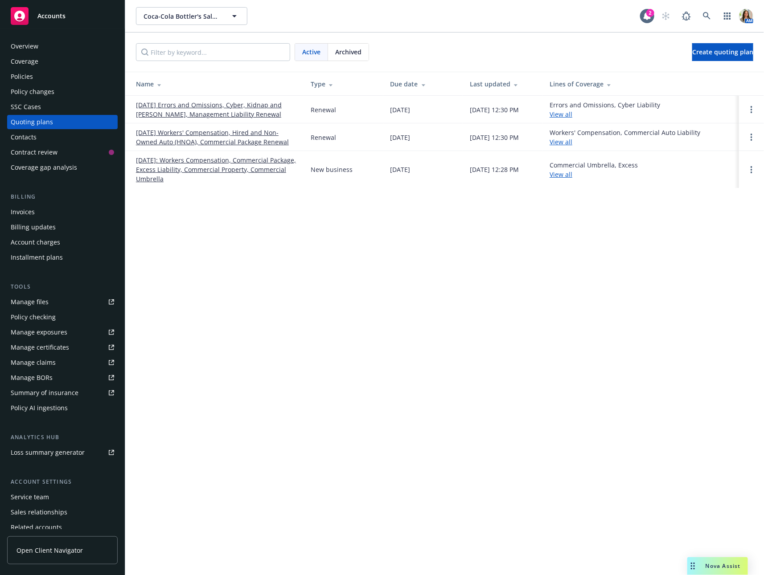
click at [176, 132] on link "[DATE] Workers' Compensation, Hired and Non-Owned Auto (HNOA), Commercial Packa…" at bounding box center [216, 137] width 160 height 19
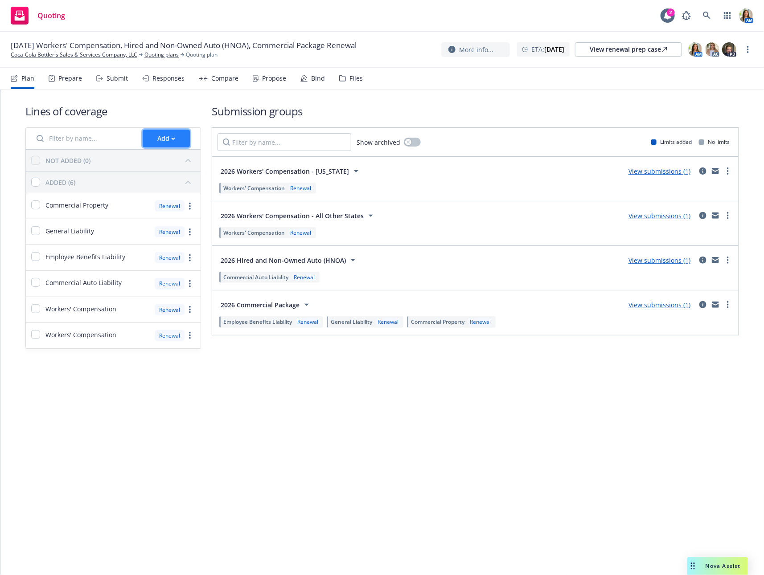
click at [175, 139] on icon "button" at bounding box center [173, 138] width 4 height 3
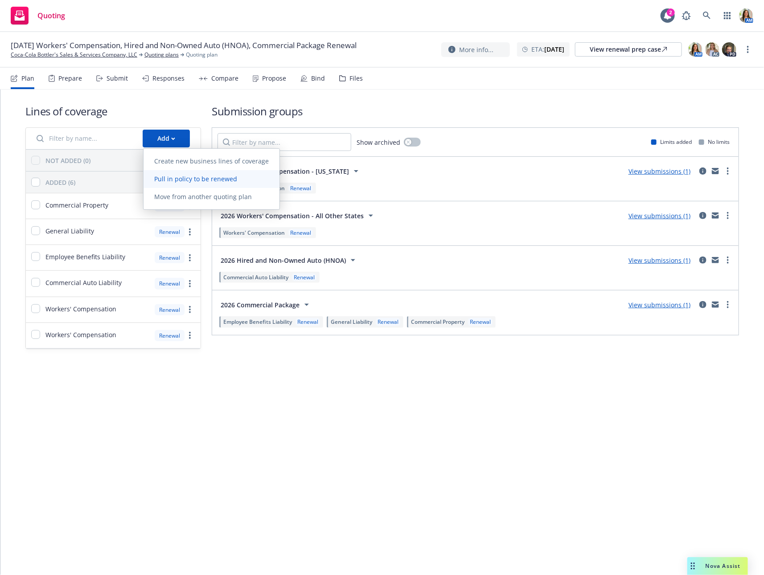
click at [180, 179] on span "Pull in policy to be renewed" at bounding box center [195, 179] width 104 height 8
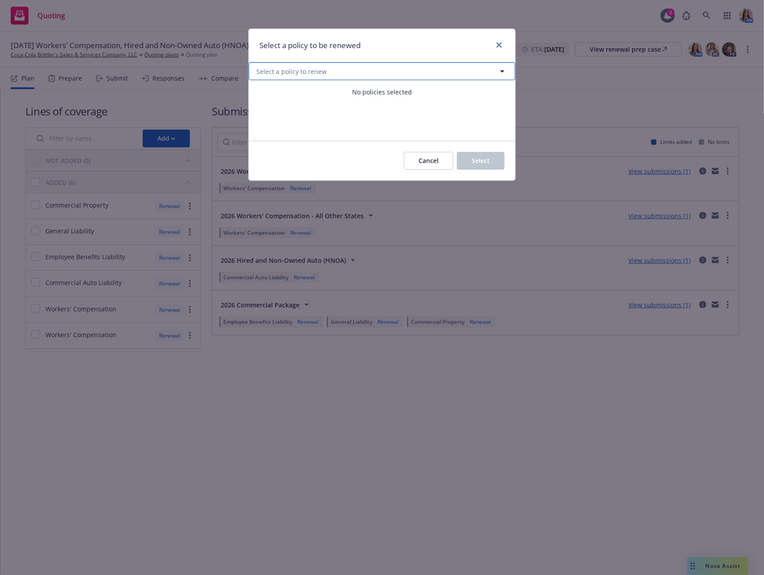
click at [337, 72] on button "Select a policy to renew" at bounding box center [382, 71] width 266 height 18
select select "ACTIVE"
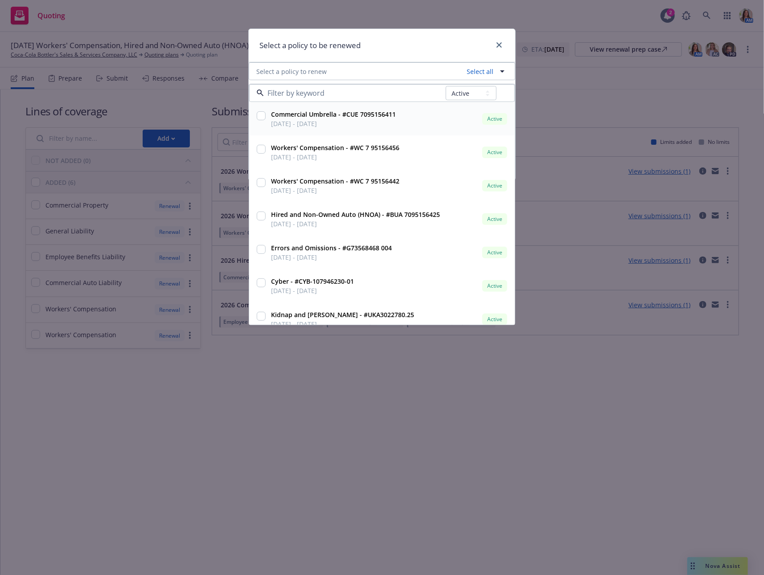
click at [262, 115] on input "checkbox" at bounding box center [261, 115] width 9 height 9
checkbox input "true"
click at [403, 51] on div "Select a policy to be renewed" at bounding box center [382, 45] width 266 height 33
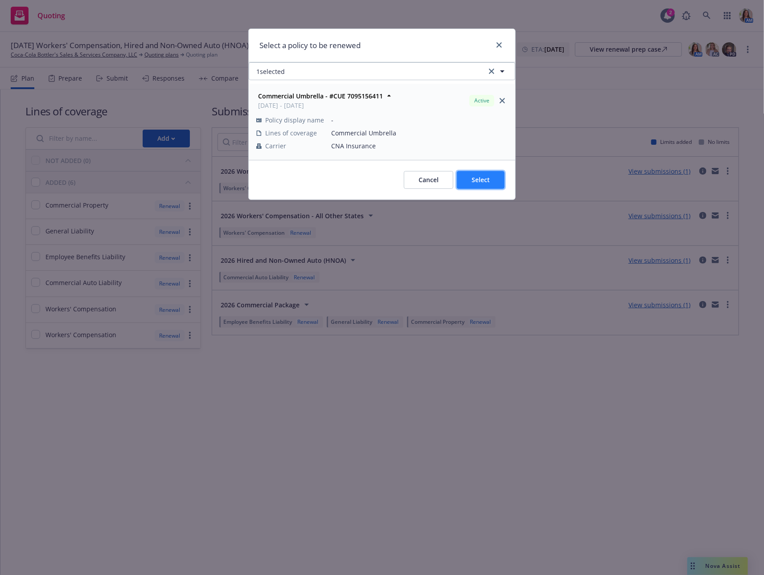
click at [481, 176] on span "Select" at bounding box center [480, 180] width 18 height 8
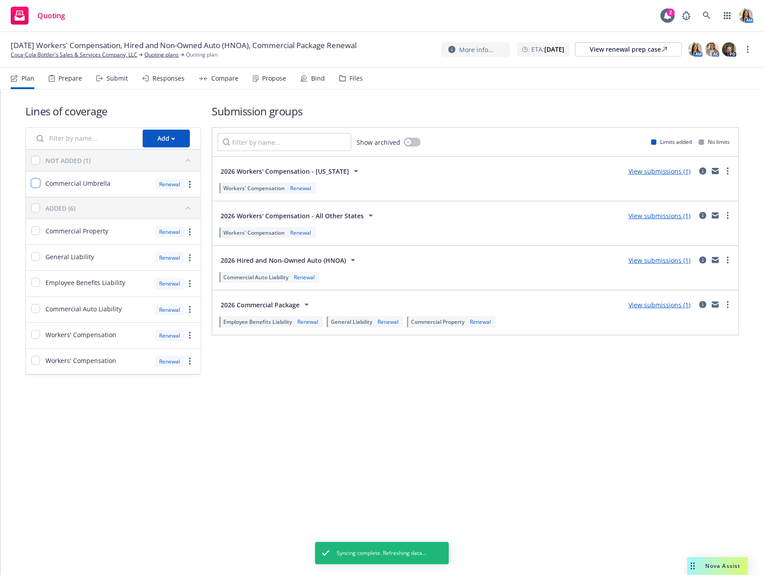
click at [33, 183] on input "checkbox" at bounding box center [35, 183] width 9 height 9
checkbox input "true"
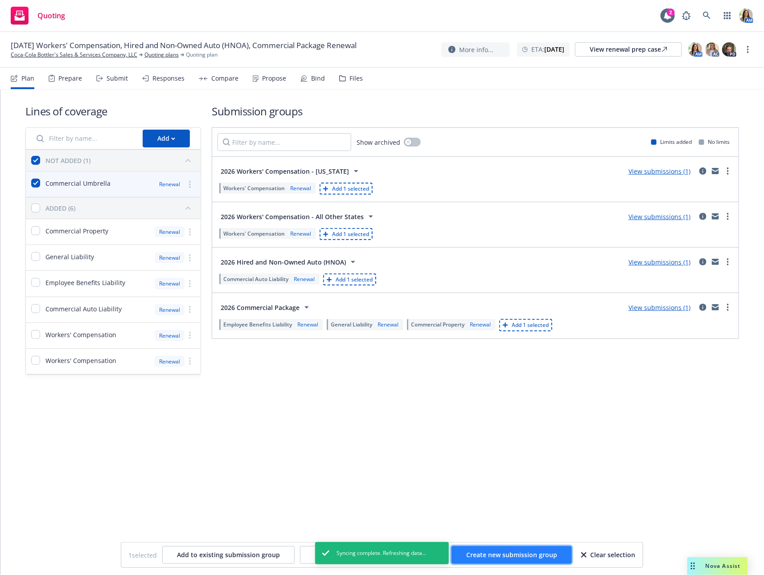
click at [499, 556] on span "Create new submission group" at bounding box center [511, 555] width 91 height 8
checkbox input "false"
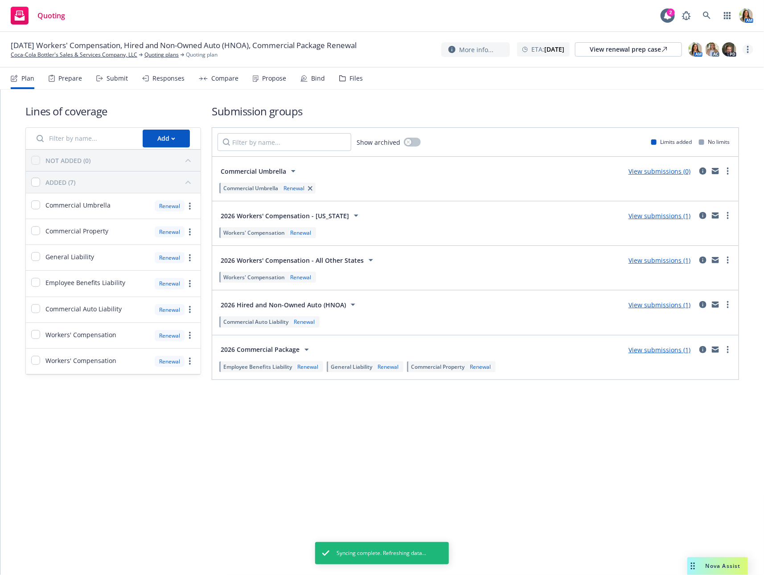
click at [747, 50] on icon "more" at bounding box center [748, 49] width 2 height 7
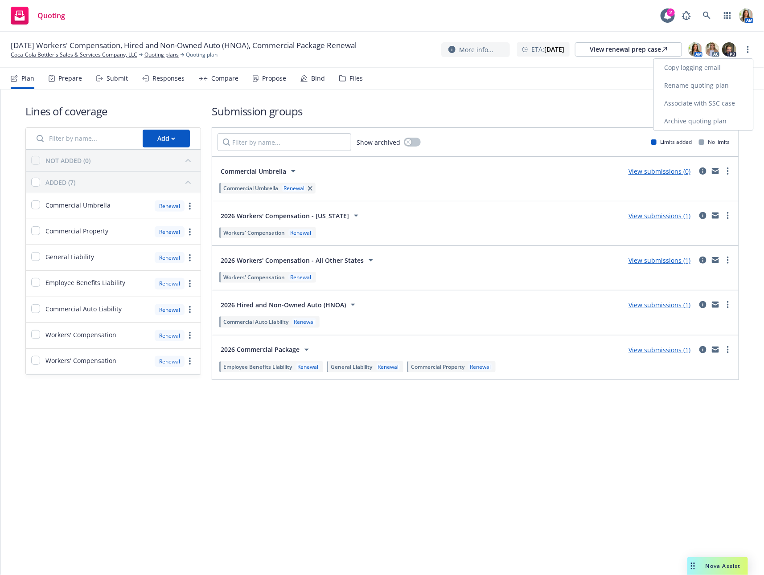
click at [713, 83] on link "Rename quoting plan" at bounding box center [703, 86] width 99 height 18
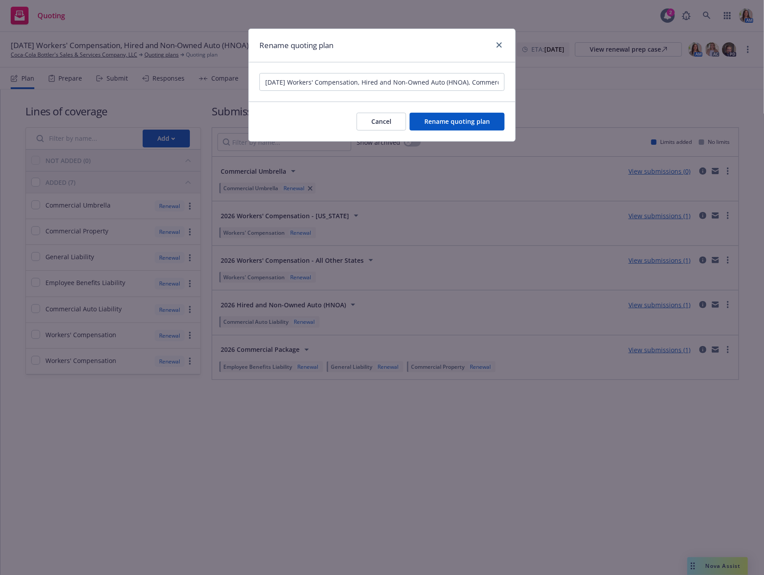
scroll to position [0, 60]
click at [371, 81] on input "01/01/26 Workers' Compensation, Hired and Non-Owned Auto (HNOA), Commercial Pac…" at bounding box center [381, 82] width 245 height 18
drag, startPoint x: 369, startPoint y: 81, endPoint x: 214, endPoint y: 80, distance: 155.1
click at [214, 80] on div "Rename quoting plan 01/01/26 Workers' Compensation, Hired and Non-Owned Auto (H…" at bounding box center [382, 287] width 764 height 575
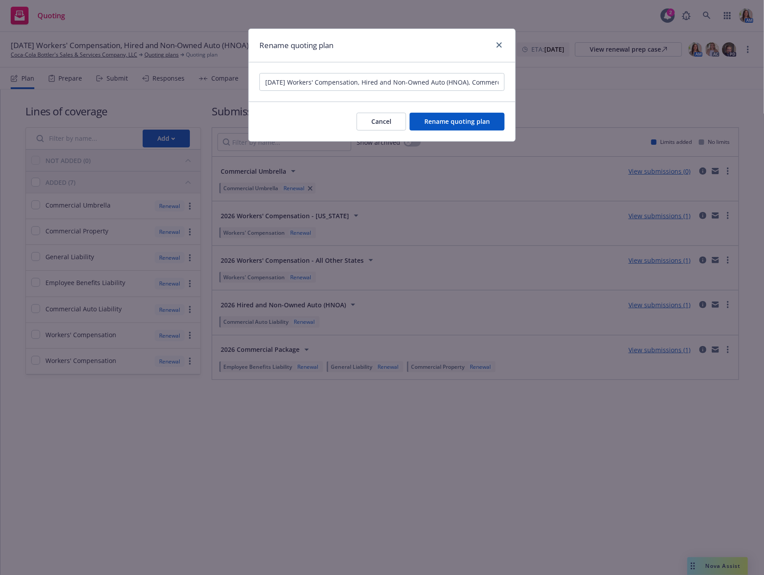
drag, startPoint x: 451, startPoint y: 84, endPoint x: 367, endPoint y: 79, distance: 83.5
click at [367, 79] on input "01/01/26 Workers' Compensation, Hired and Non-Owned Auto (HNOA), Commercial Pac…" at bounding box center [381, 82] width 245 height 18
drag, startPoint x: 362, startPoint y: 82, endPoint x: 293, endPoint y: 82, distance: 68.6
click at [293, 82] on input "01/01/26 Workers' Compensation, HNOA, WC (CA + AOS) Commercial Package Renewal" at bounding box center [381, 82] width 245 height 18
drag, startPoint x: 377, startPoint y: 82, endPoint x: 476, endPoint y: 83, distance: 98.9
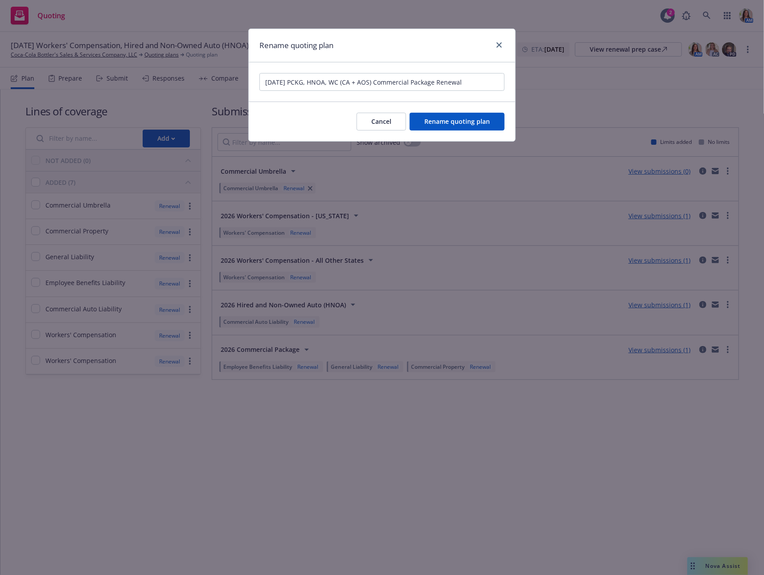
click at [476, 83] on input "01/01/26 PCKG, HNOA, WC (CA + AOS) Commercial Package Renewal" at bounding box center [381, 82] width 245 height 18
click at [418, 85] on input "01/01/26 PCKG, HNOA, WC (CA + AOS), UMB" at bounding box center [381, 82] width 245 height 18
type input "01/01/26 PCKG, HNOA, WC (CA + AOS), UMB"
click at [441, 121] on span "Rename quoting plan" at bounding box center [457, 121] width 66 height 8
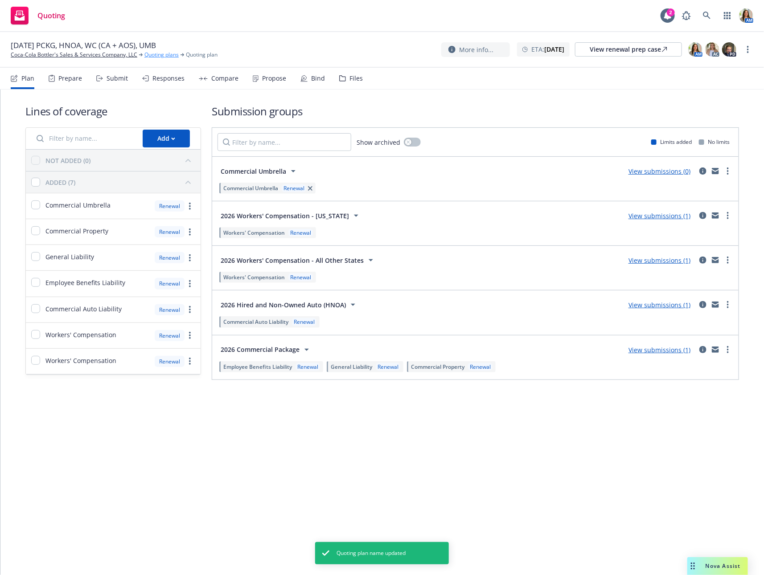
click at [162, 57] on link "Quoting plans" at bounding box center [161, 55] width 34 height 8
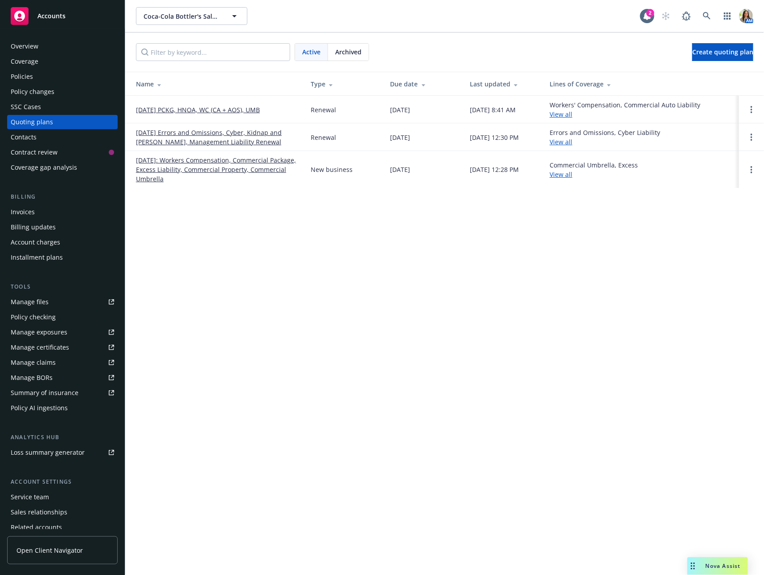
click at [183, 136] on link "[DATE] Errors and Omissions, Cyber, Kidnap and [PERSON_NAME], Management Liabil…" at bounding box center [216, 137] width 160 height 19
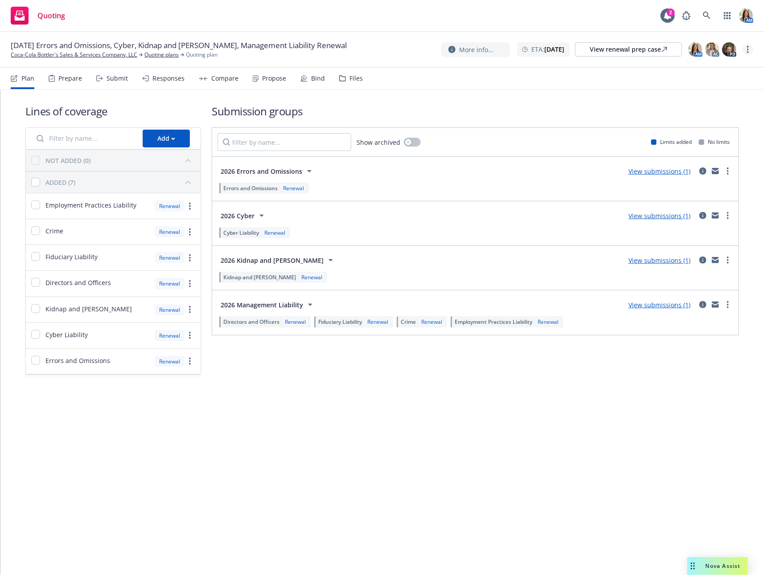
click at [747, 51] on icon "more" at bounding box center [748, 49] width 2 height 7
click at [712, 84] on link "Rename quoting plan" at bounding box center [703, 86] width 99 height 18
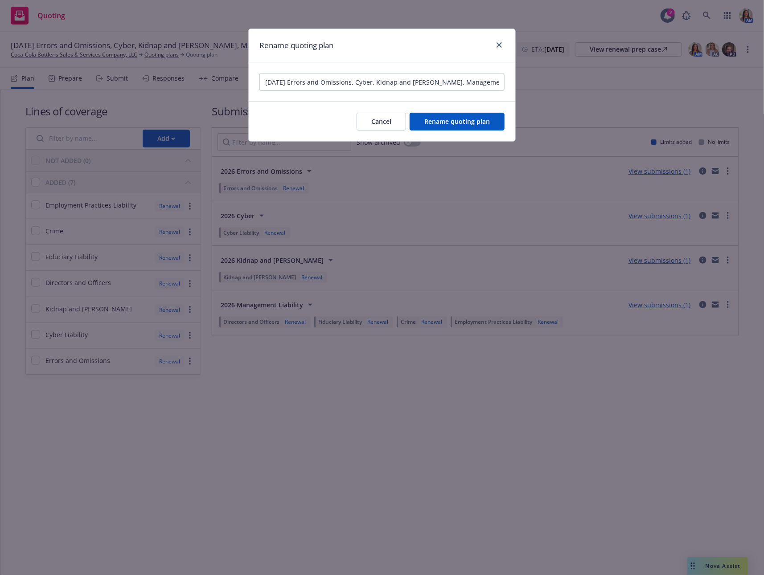
drag, startPoint x: 302, startPoint y: 81, endPoint x: 200, endPoint y: 78, distance: 102.5
click at [200, 78] on div "Rename quoting plan [DATE] Errors and Omissions, Cyber, Kidnap and [PERSON_NAME…" at bounding box center [382, 287] width 764 height 575
click at [320, 84] on input "[DATE] Errors and Omissions, Cyber, Kidnap and [PERSON_NAME], Management Liabil…" at bounding box center [381, 82] width 245 height 18
drag, startPoint x: 294, startPoint y: 82, endPoint x: 354, endPoint y: 84, distance: 60.2
click at [354, 84] on input "[DATE] Errors and Omissions, Cyber, Kidnap and [PERSON_NAME], Management Liabil…" at bounding box center [381, 82] width 245 height 18
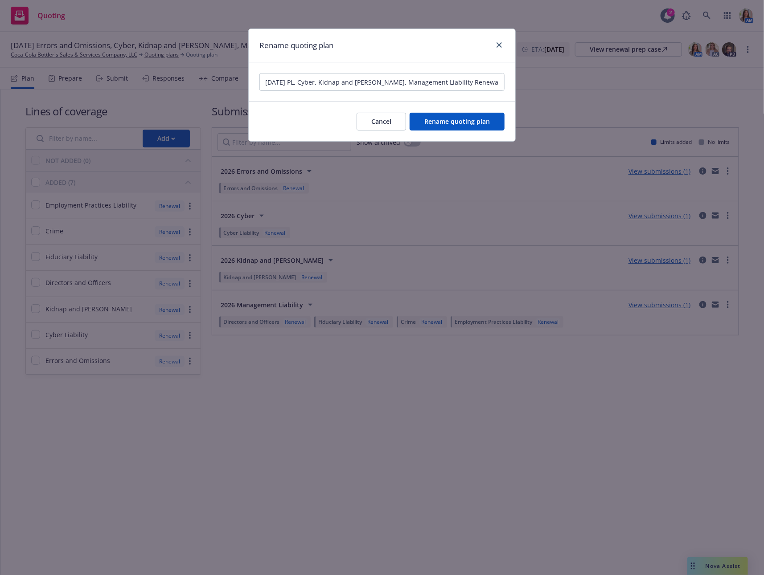
click at [311, 80] on input "[DATE] PL, Cyber, Kidnap and [PERSON_NAME], Management Liability Renewal" at bounding box center [381, 82] width 245 height 18
type input "[DATE] PL, CYBER, Kidnap and [PERSON_NAME], Management Liability Renewal"
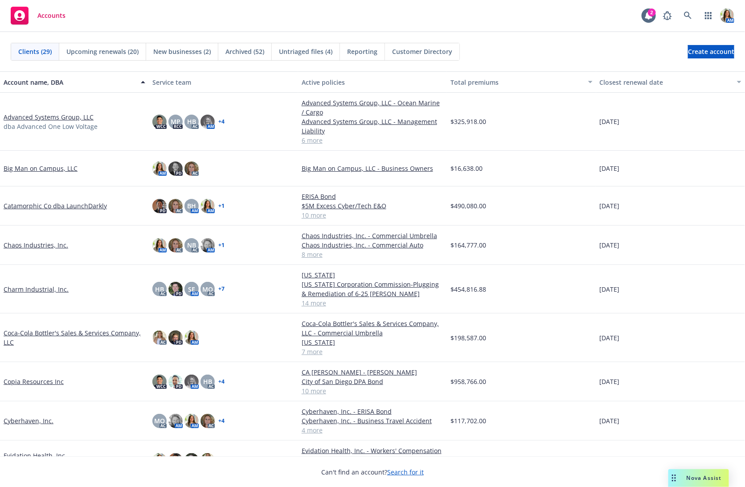
click at [307, 56] on div "Untriaged files (4)" at bounding box center [306, 51] width 68 height 17
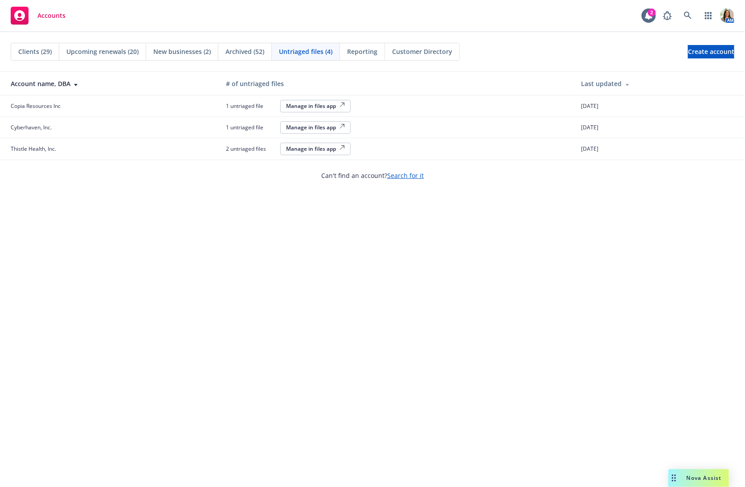
click at [300, 106] on div "Manage in files app" at bounding box center [315, 106] width 59 height 8
click at [300, 104] on div "Manage in files app" at bounding box center [315, 106] width 59 height 8
click at [304, 108] on div "Manage in files app" at bounding box center [315, 106] width 59 height 8
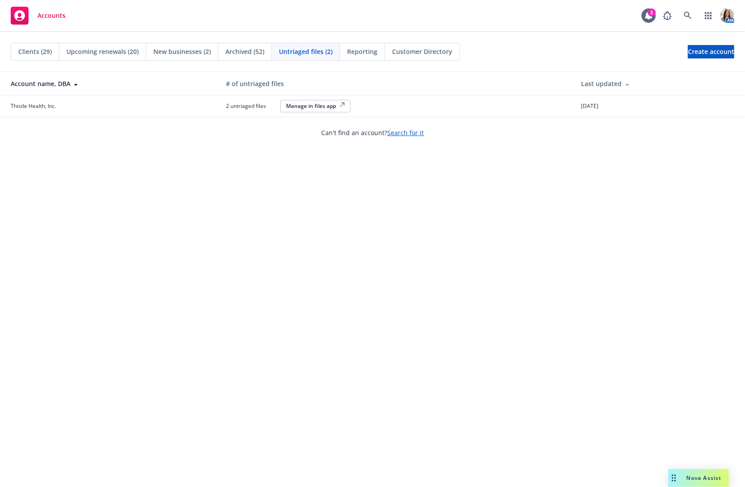
click at [293, 108] on div "Manage in files app" at bounding box center [315, 106] width 59 height 8
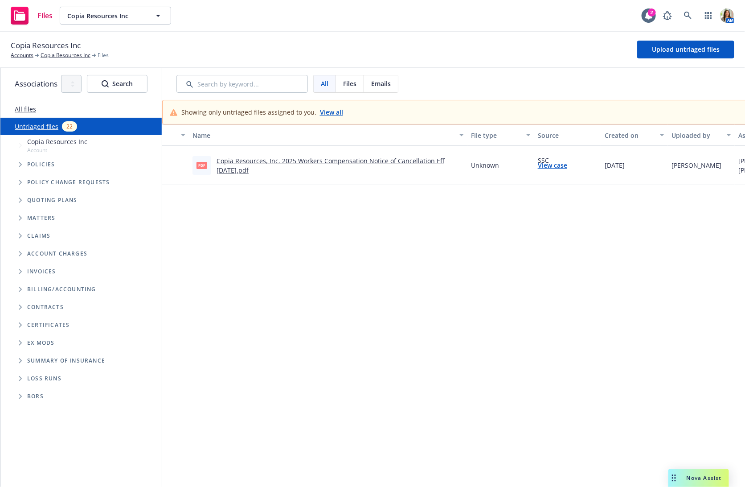
click at [544, 166] on link "View case" at bounding box center [552, 164] width 29 height 9
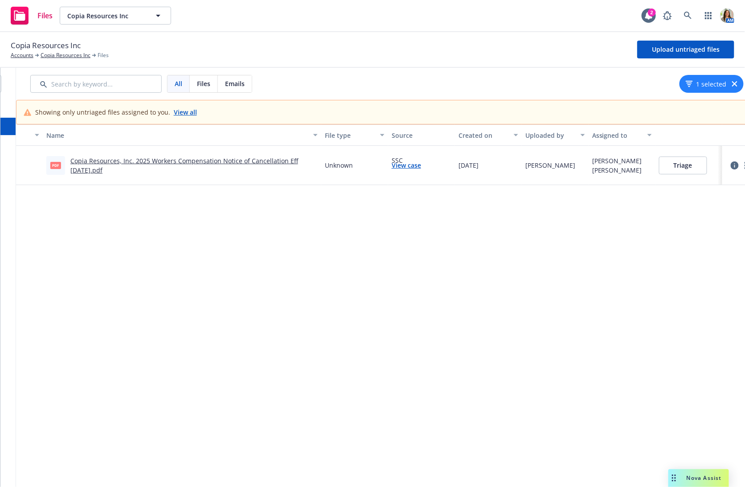
scroll to position [0, 159]
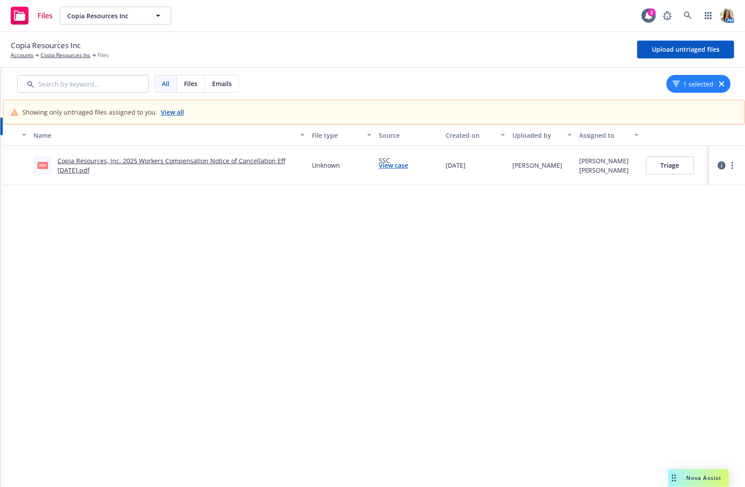
click at [671, 158] on button "Triage" at bounding box center [670, 165] width 48 height 18
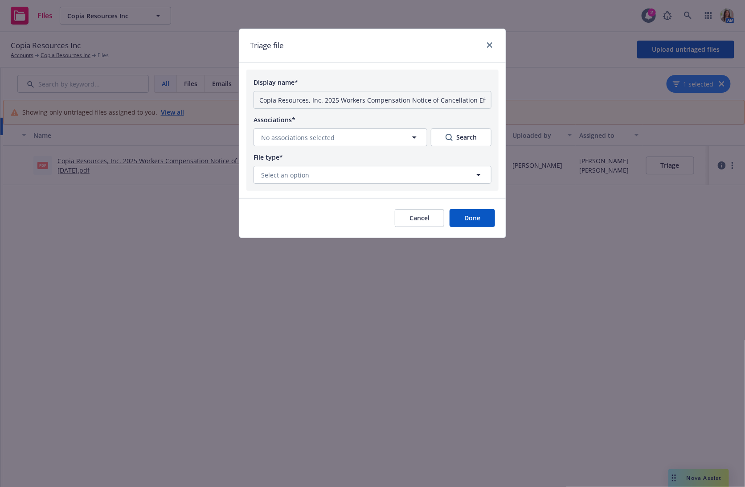
click at [417, 217] on button "Cancel" at bounding box center [419, 218] width 49 height 18
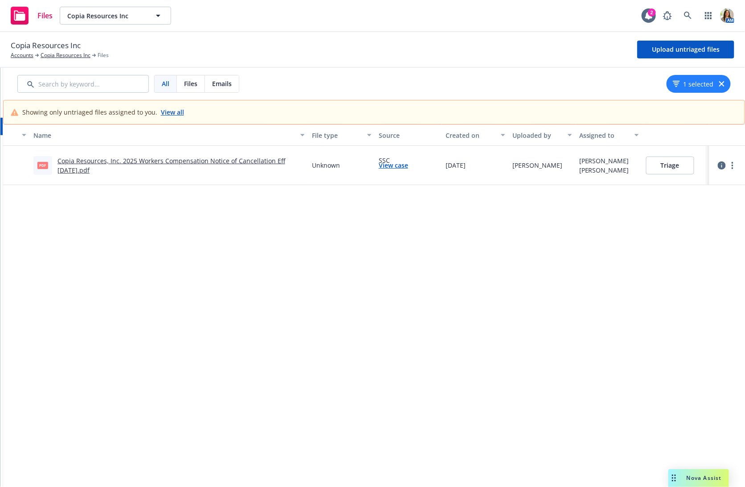
click at [666, 165] on button "Triage" at bounding box center [670, 165] width 48 height 18
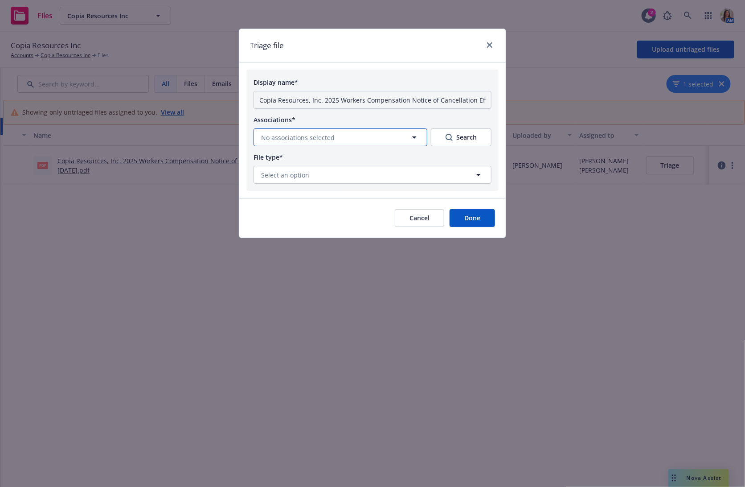
click at [338, 139] on button "No associations selected" at bounding box center [341, 137] width 174 height 18
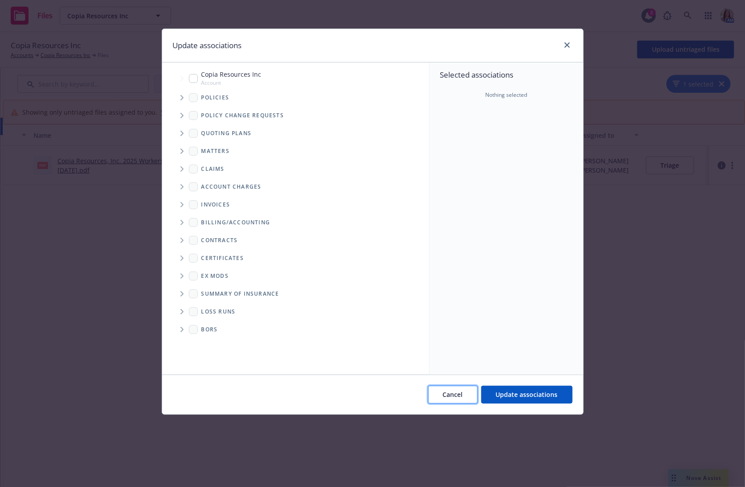
click at [444, 397] on span "Cancel" at bounding box center [453, 394] width 20 height 8
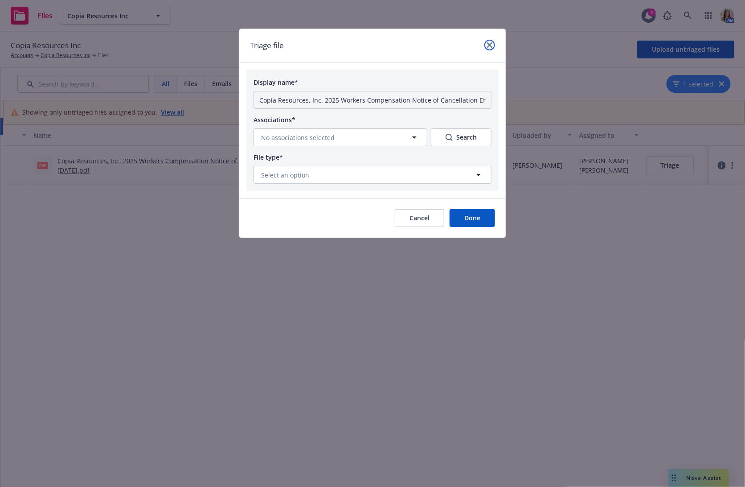
click at [492, 43] on icon "close" at bounding box center [489, 44] width 5 height 5
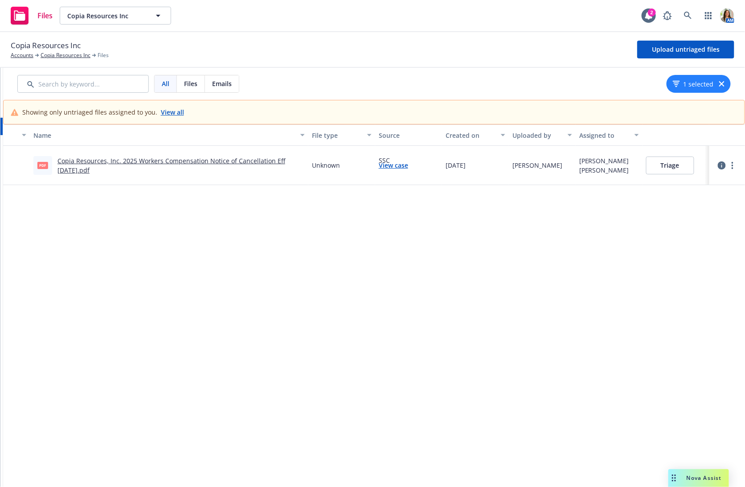
click at [238, 158] on link "Copia Resources, Inc. 2025 Workers Compensation Notice of Cancellation Eff 10-2…" at bounding box center [171, 165] width 228 height 18
click at [666, 167] on button "Triage" at bounding box center [670, 165] width 48 height 18
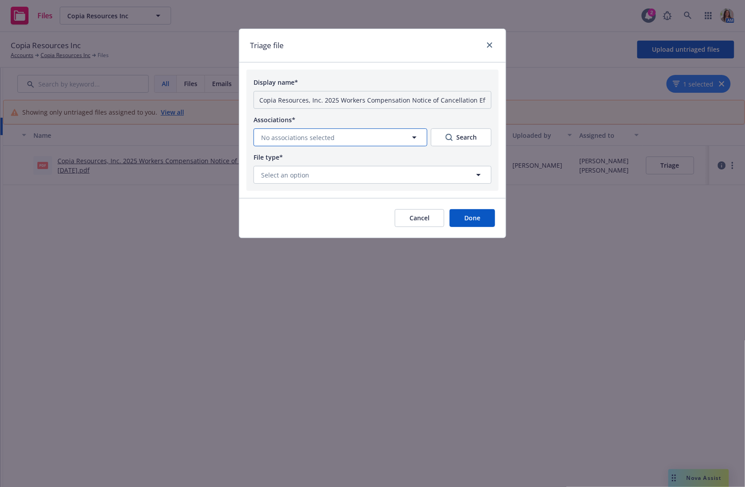
click at [387, 139] on button "No associations selected" at bounding box center [341, 137] width 174 height 18
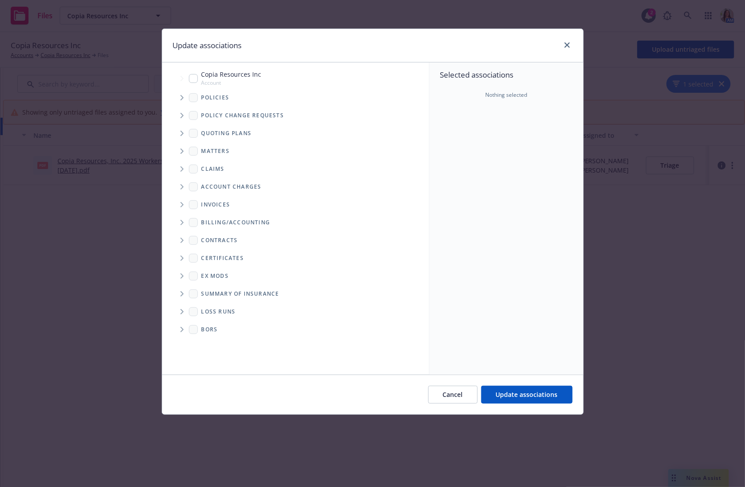
click at [180, 98] on icon "Tree Example" at bounding box center [182, 97] width 4 height 5
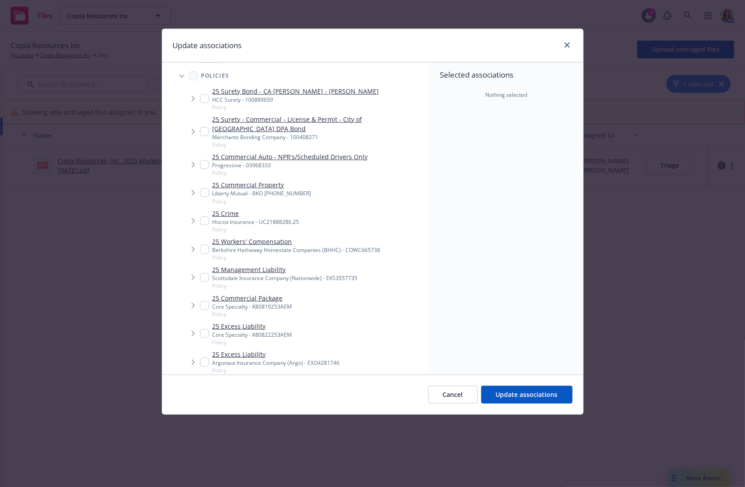
scroll to position [28, 0]
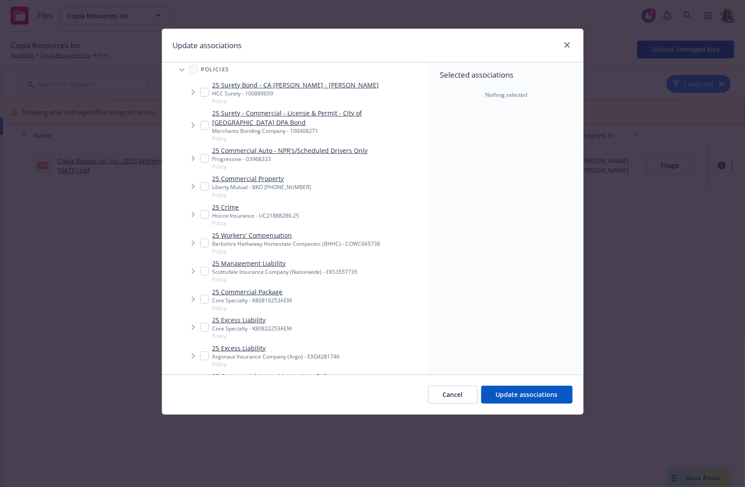
click at [205, 238] on input "Tree Example" at bounding box center [204, 242] width 9 height 9
checkbox input "true"
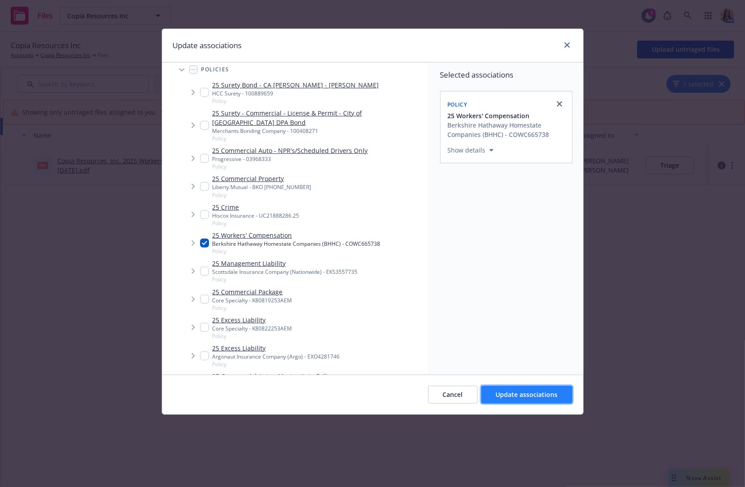
click at [524, 393] on span "Update associations" at bounding box center [527, 394] width 62 height 8
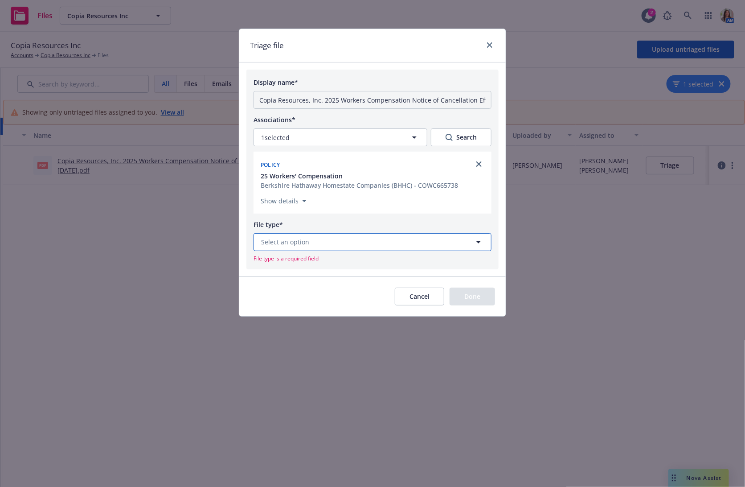
click at [335, 239] on button "Select an option" at bounding box center [373, 242] width 238 height 18
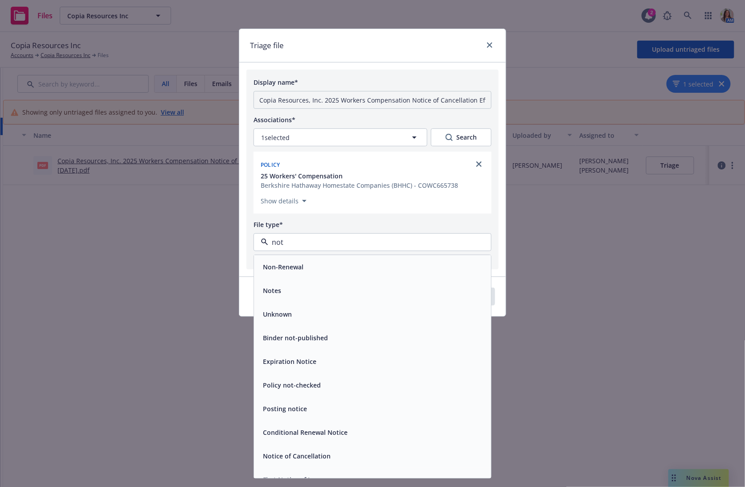
type input "noti"
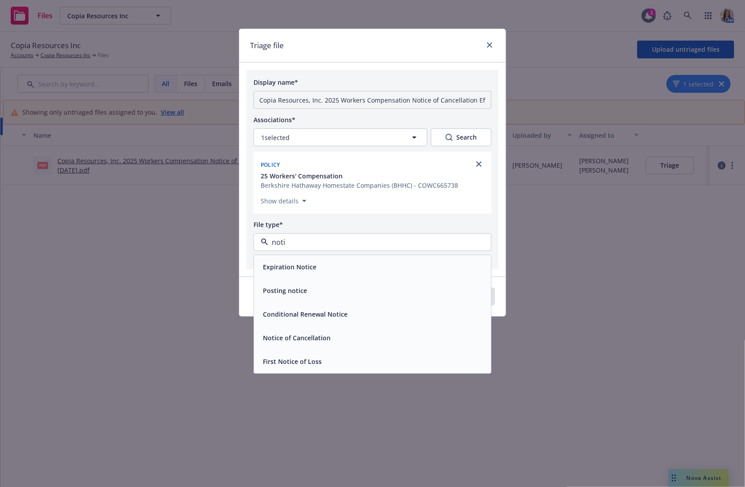
click at [345, 331] on div "Notice of Cancellation" at bounding box center [372, 337] width 226 height 13
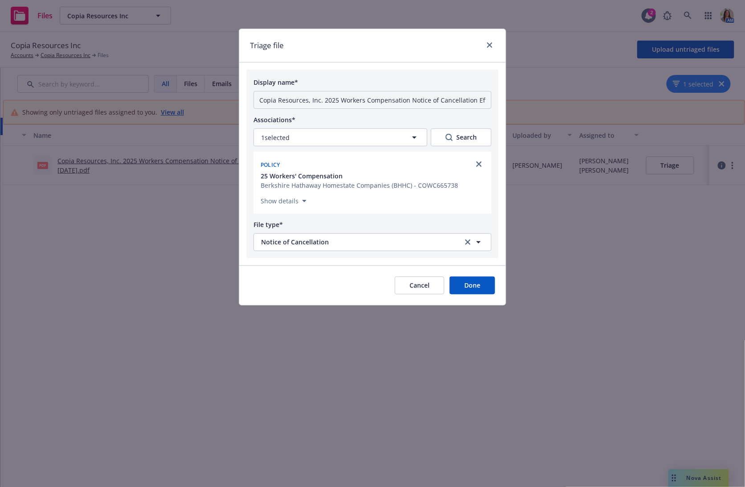
click at [469, 290] on button "Done" at bounding box center [472, 285] width 45 height 18
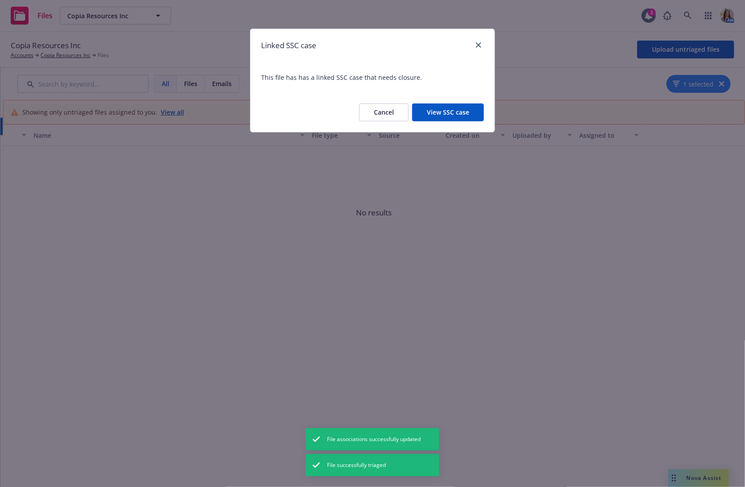
click at [432, 115] on button "View SSC case" at bounding box center [448, 112] width 72 height 18
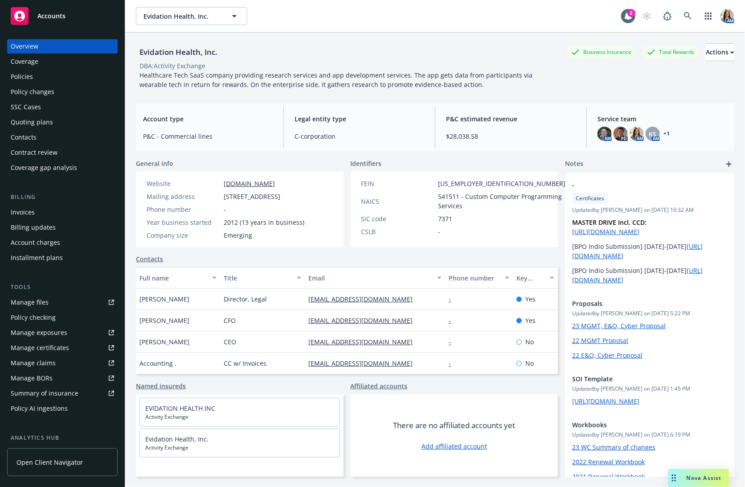
click at [61, 126] on div "Quoting plans" at bounding box center [62, 122] width 103 height 14
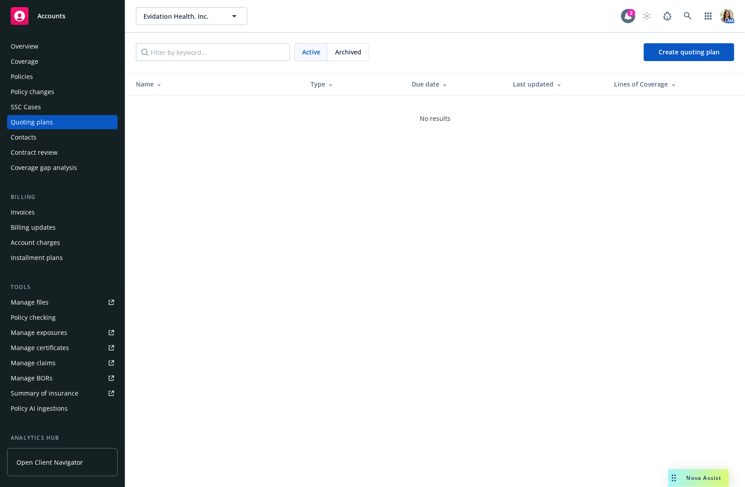
click at [348, 44] on div "Archived" at bounding box center [348, 52] width 41 height 17
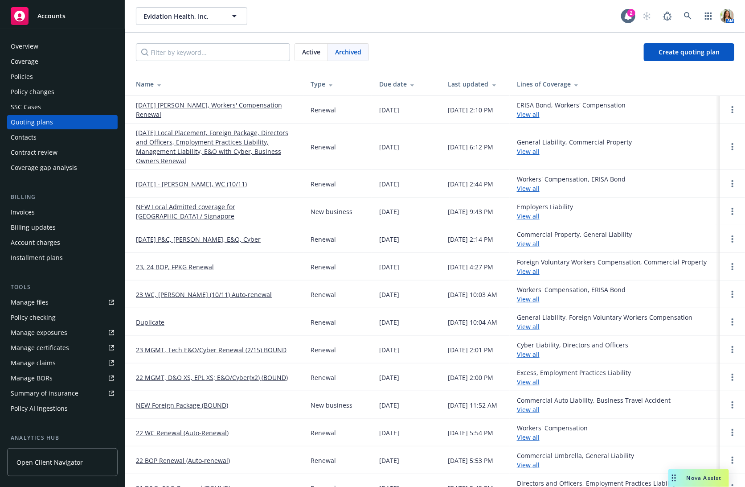
click at [248, 107] on link "[DATE] [PERSON_NAME], Workers' Compensation Renewal" at bounding box center [216, 109] width 160 height 19
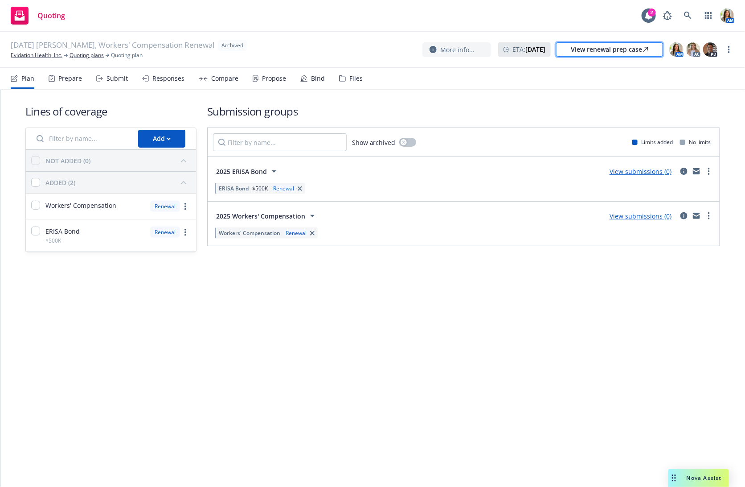
click at [617, 49] on div "View renewal prep case" at bounding box center [610, 49] width 78 height 13
click at [35, 54] on link "Evidation Health, Inc." at bounding box center [37, 55] width 52 height 8
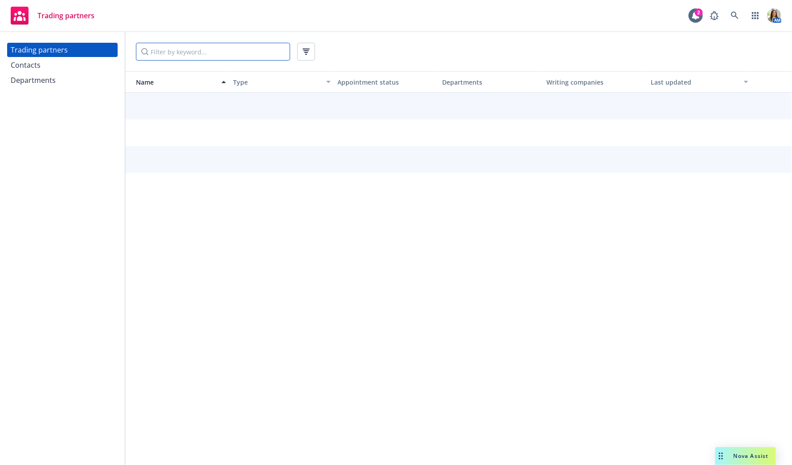
click at [188, 55] on input "Filter by keyword..." at bounding box center [213, 52] width 154 height 18
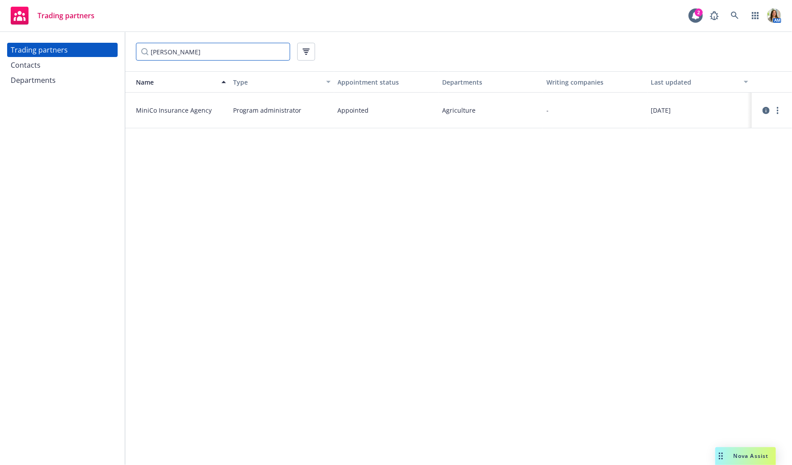
click at [192, 47] on input "[PERSON_NAME]" at bounding box center [213, 52] width 154 height 18
type input "national interstate"
click at [765, 110] on icon "circleInformation" at bounding box center [765, 110] width 7 height 7
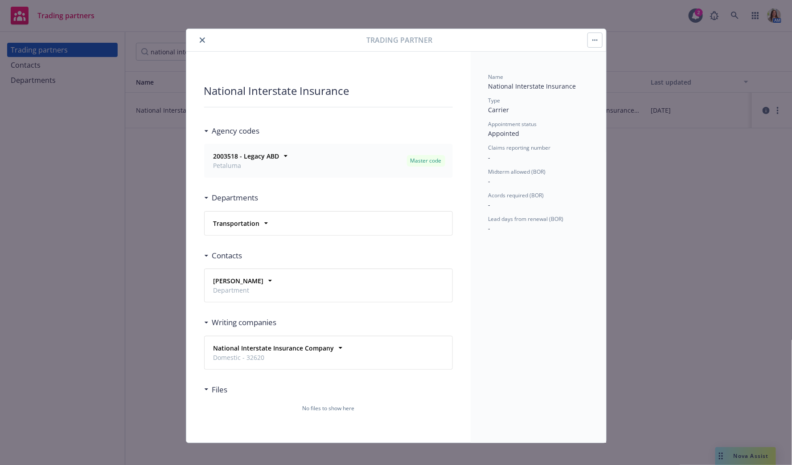
scroll to position [5, 0]
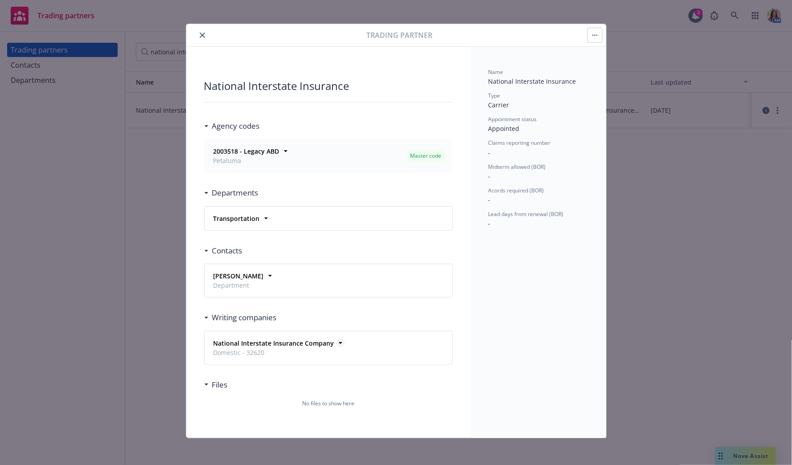
click at [336, 344] on icon at bounding box center [340, 343] width 9 height 9
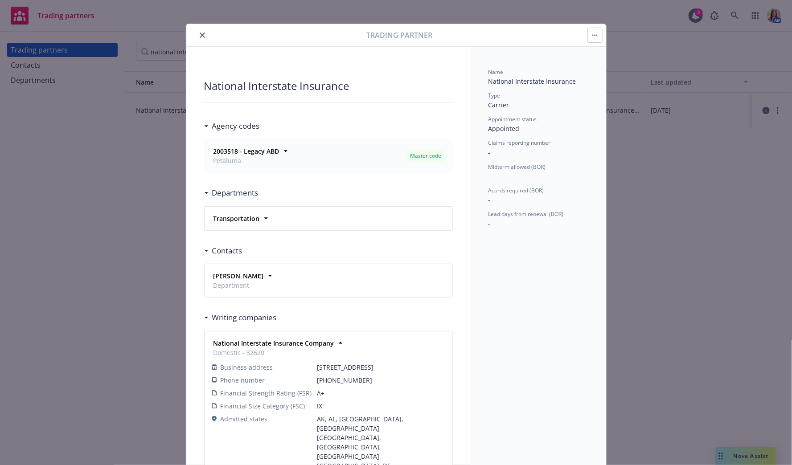
scroll to position [0, 0]
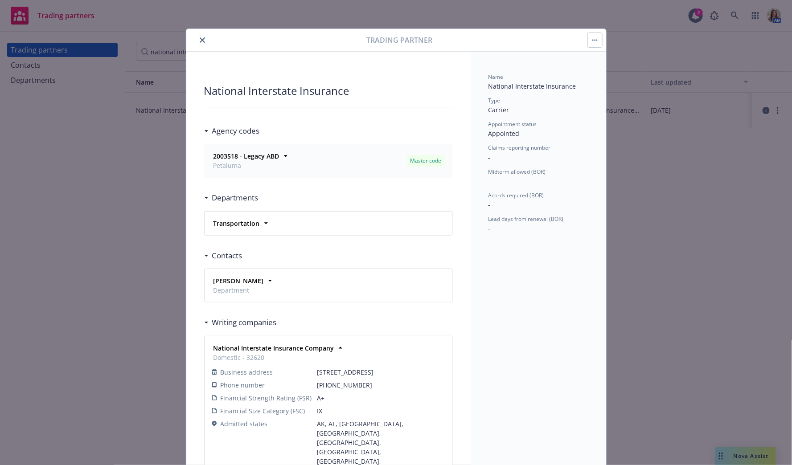
click at [203, 38] on icon "close" at bounding box center [202, 39] width 5 height 5
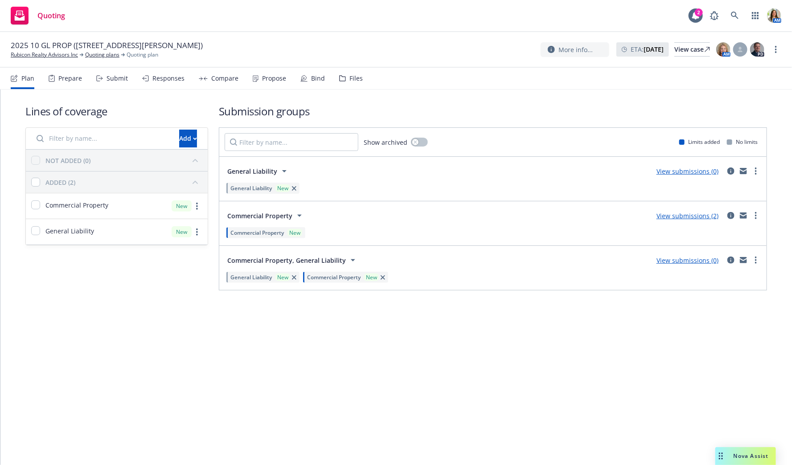
click at [229, 81] on div "Compare" at bounding box center [224, 78] width 27 height 7
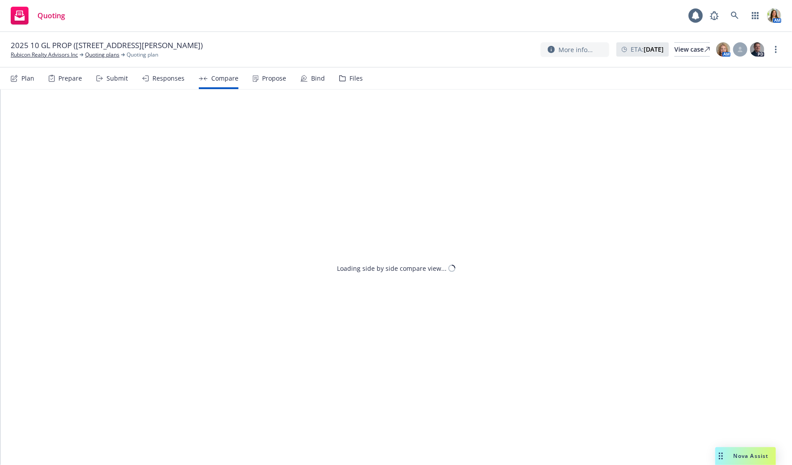
click at [262, 77] on div "Propose" at bounding box center [274, 78] width 24 height 7
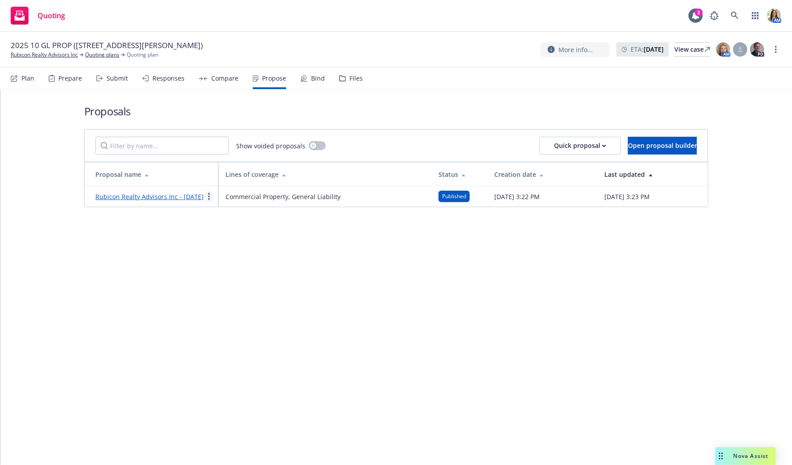
click at [209, 197] on circle "more" at bounding box center [209, 197] width 2 height 2
click at [231, 293] on span "See client view" at bounding box center [237, 294] width 66 height 8
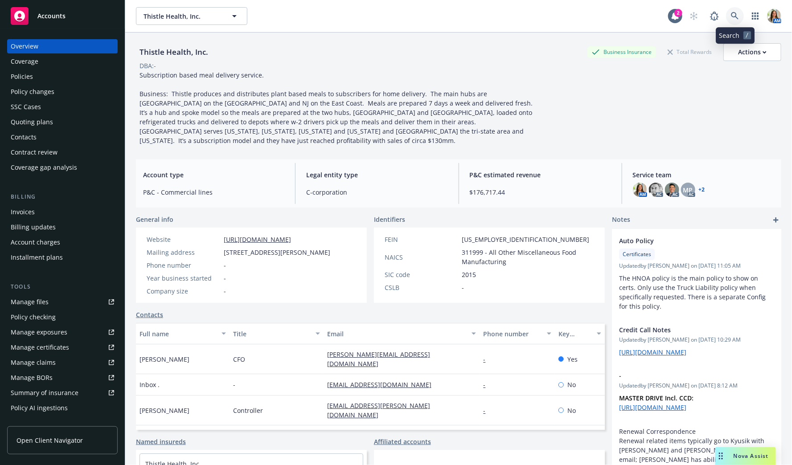
click at [734, 12] on icon at bounding box center [735, 16] width 8 height 8
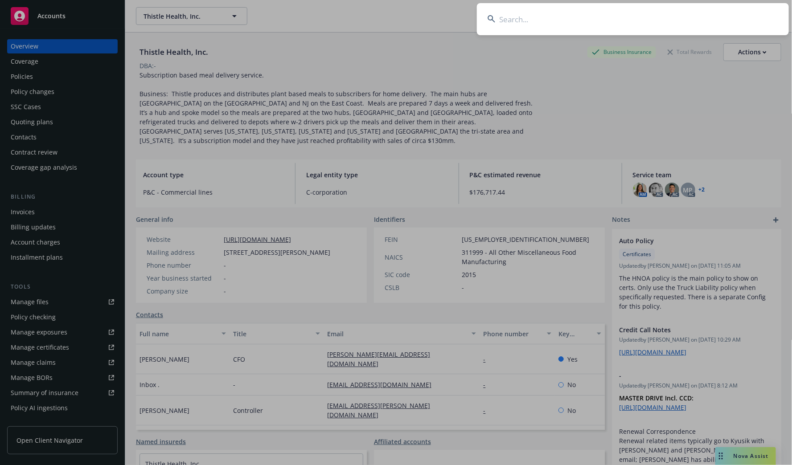
click at [658, 21] on input at bounding box center [633, 19] width 312 height 32
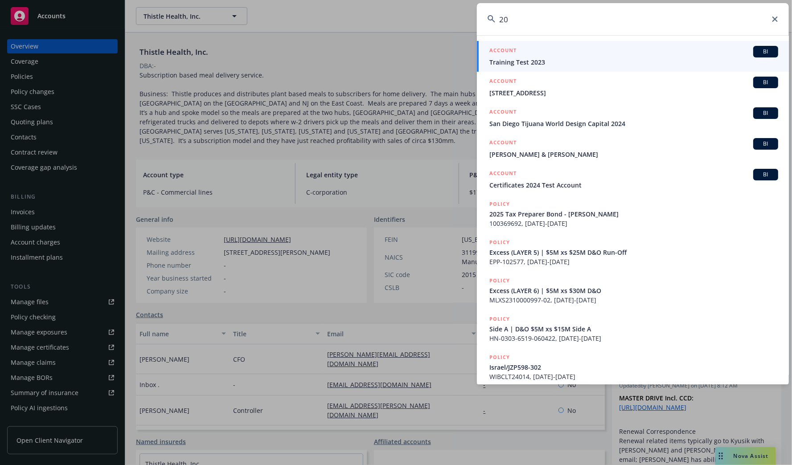
type input "2"
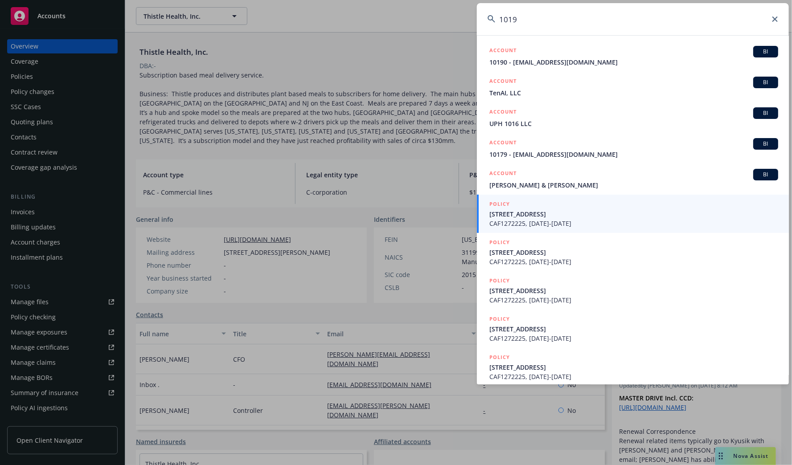
type input "1019"
click at [775, 20] on icon at bounding box center [774, 18] width 5 height 5
